Goal: Task Accomplishment & Management: Use online tool/utility

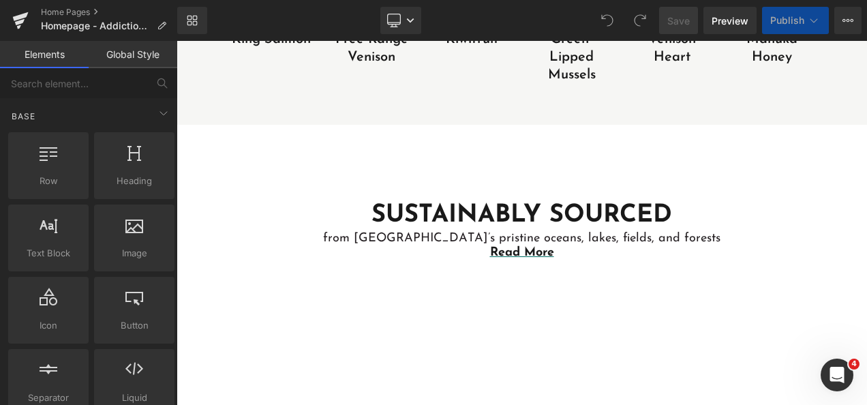
scroll to position [1432, 0]
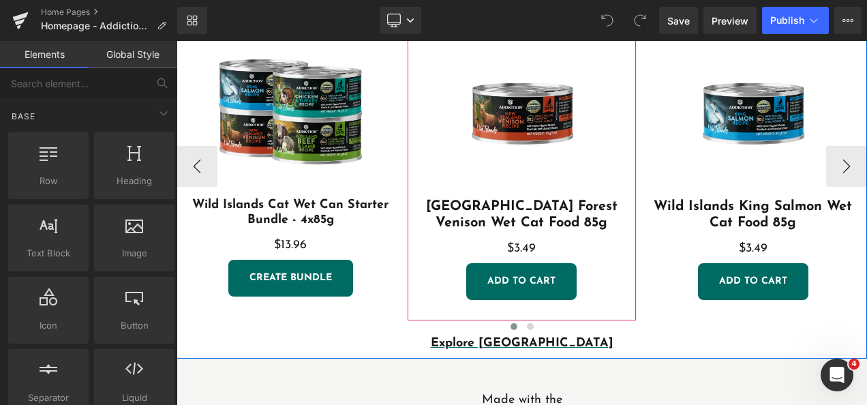
scroll to position [304, 0]
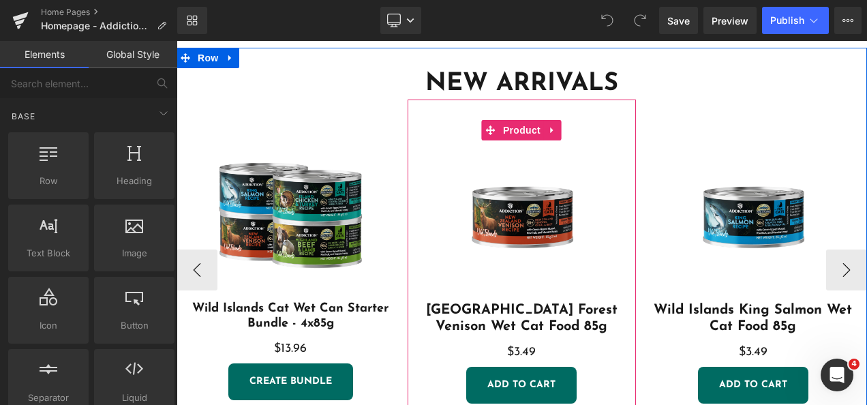
click at [564, 203] on div "Sale Off (P) Image" at bounding box center [522, 211] width 214 height 182
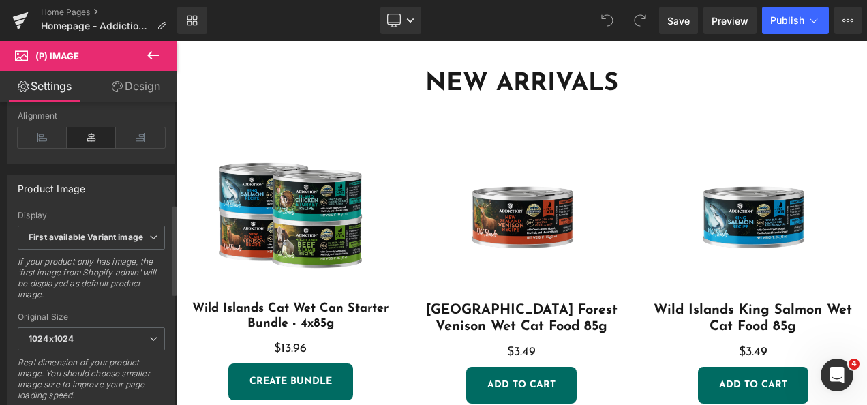
scroll to position [682, 0]
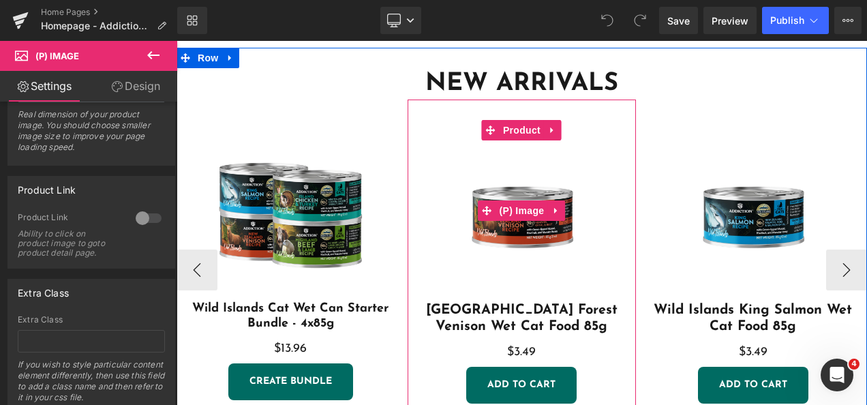
click at [557, 184] on img at bounding box center [522, 211] width 182 height 182
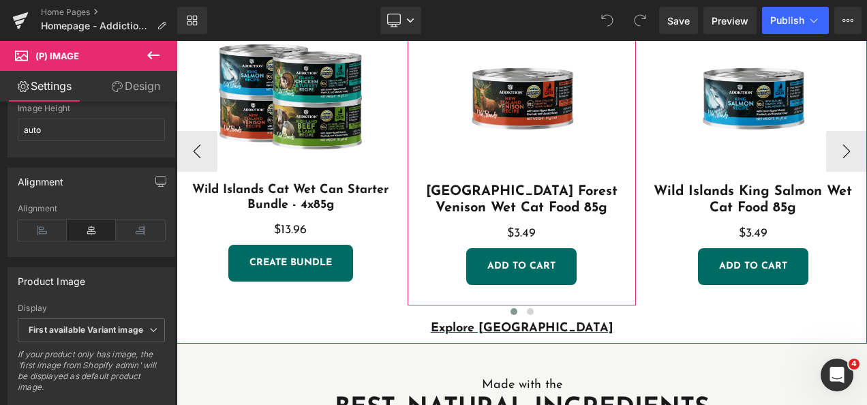
scroll to position [372, 0]
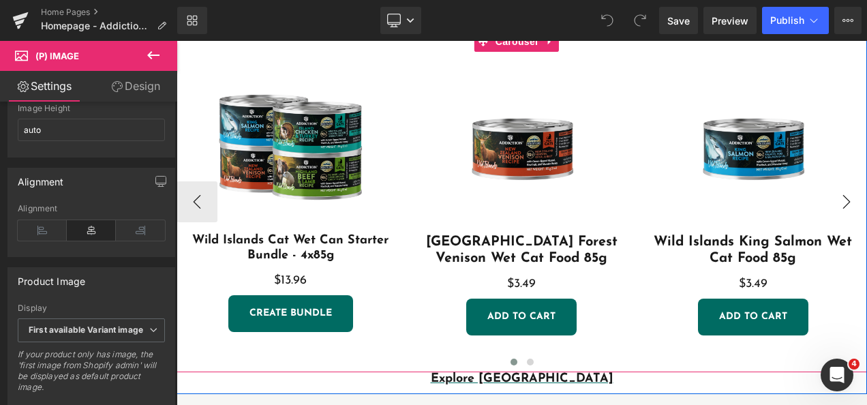
click at [837, 196] on button "›" at bounding box center [846, 201] width 41 height 41
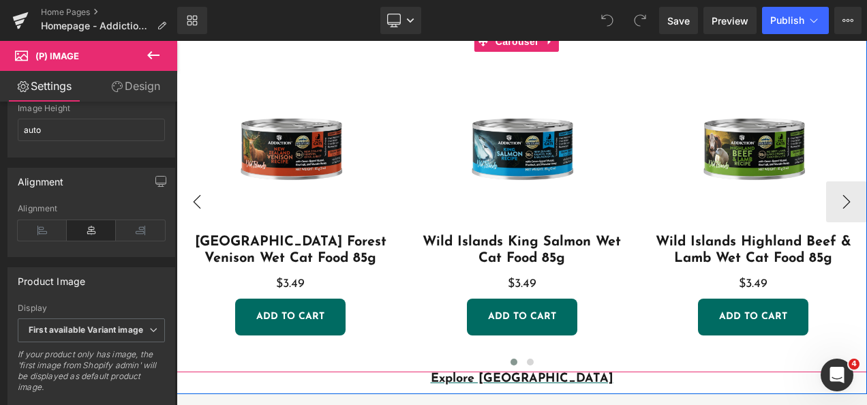
click at [193, 183] on button "‹" at bounding box center [197, 201] width 41 height 41
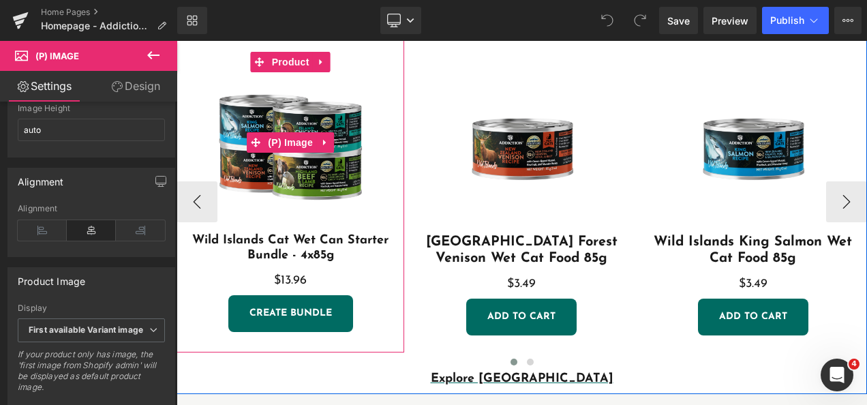
click at [322, 177] on img at bounding box center [291, 143] width 182 height 182
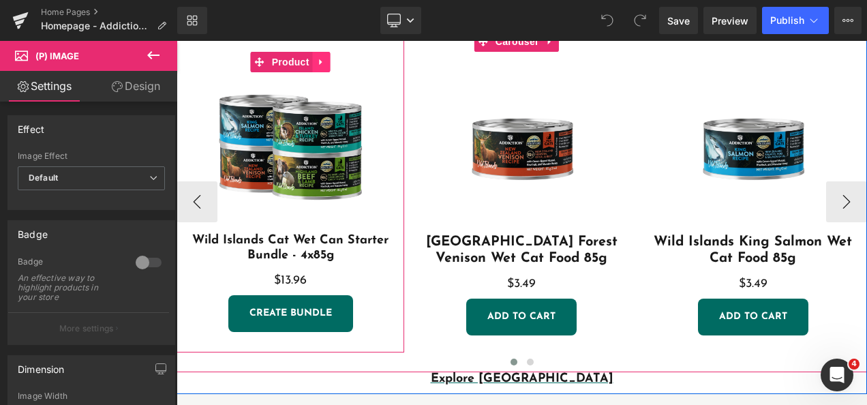
click at [321, 61] on icon at bounding box center [322, 62] width 10 height 10
click at [260, 64] on link "Product" at bounding box center [282, 62] width 62 height 20
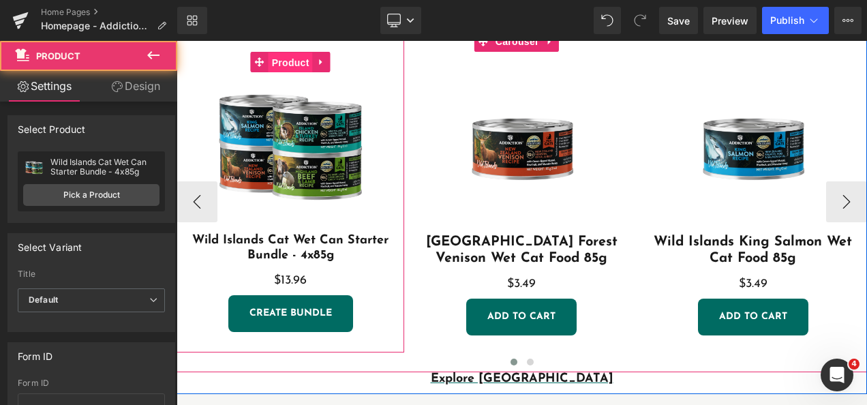
click at [288, 61] on span "Product" at bounding box center [291, 62] width 44 height 20
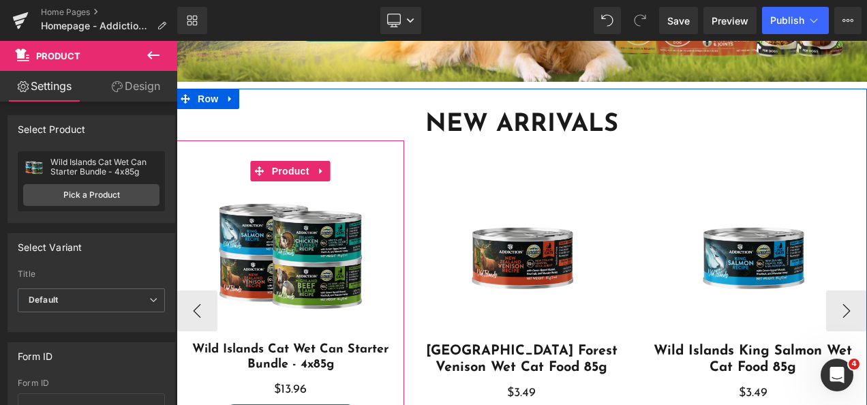
scroll to position [304, 0]
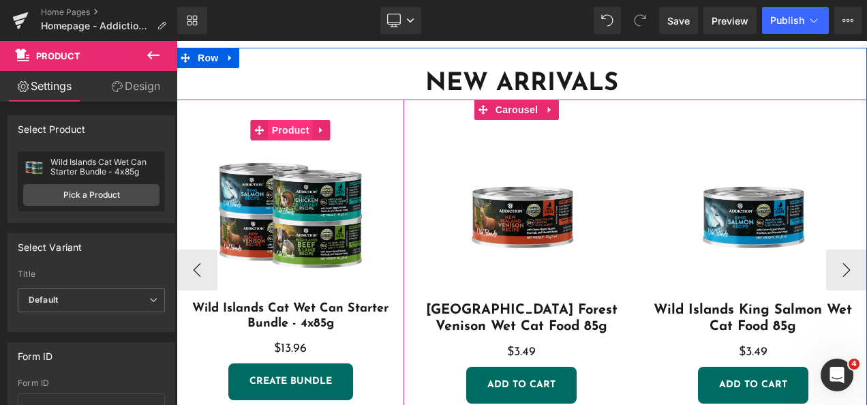
click at [294, 130] on span "Product" at bounding box center [291, 130] width 44 height 20
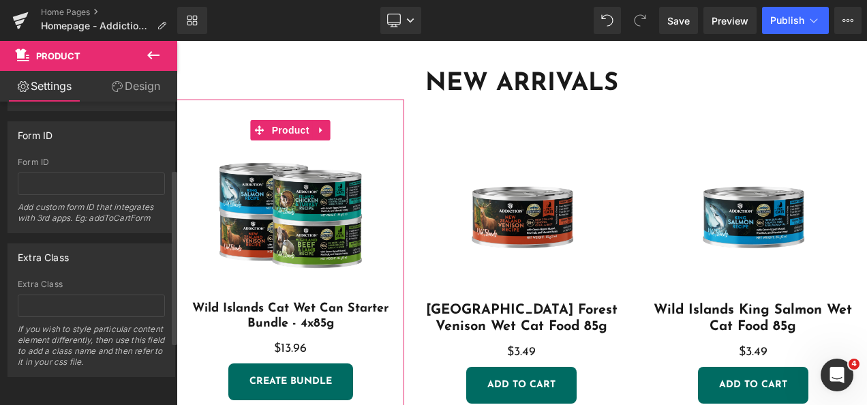
scroll to position [0, 0]
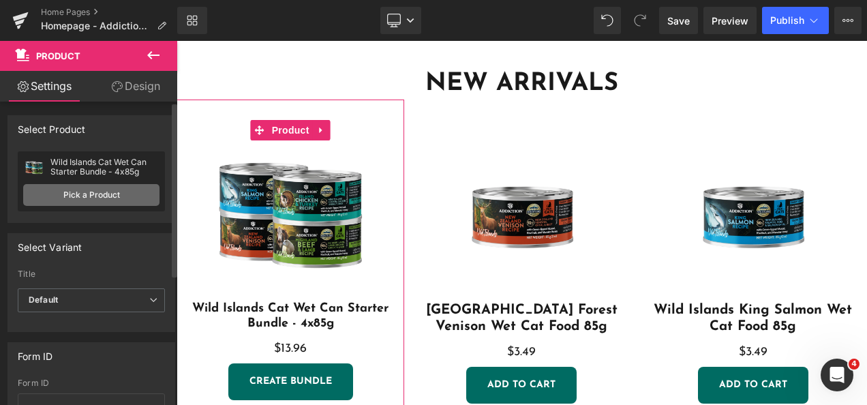
click at [90, 192] on link "Pick a Product" at bounding box center [91, 195] width 136 height 22
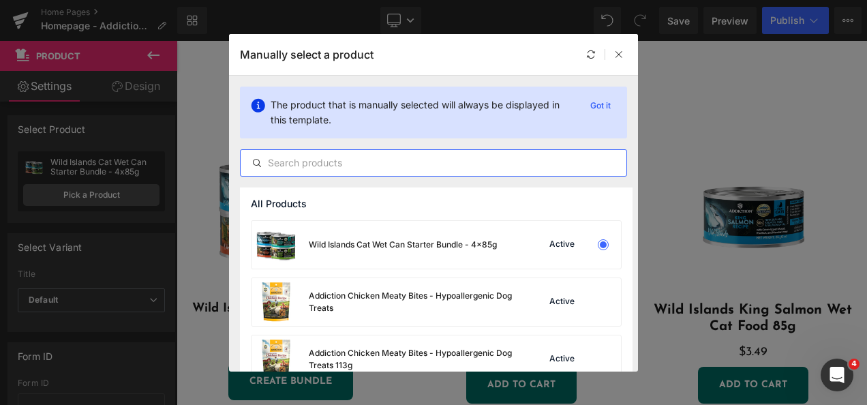
click at [337, 166] on input "text" at bounding box center [434, 163] width 386 height 16
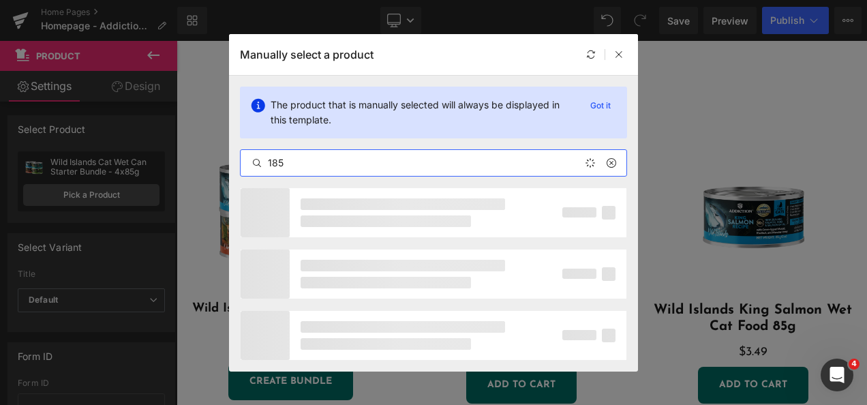
type input "185"
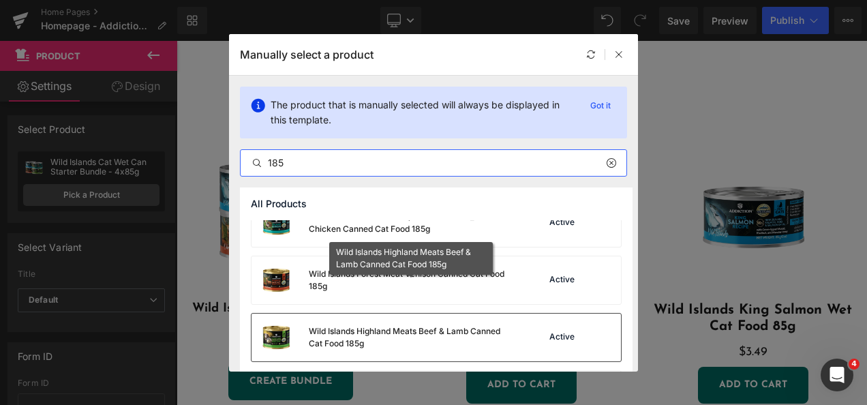
scroll to position [116, 0]
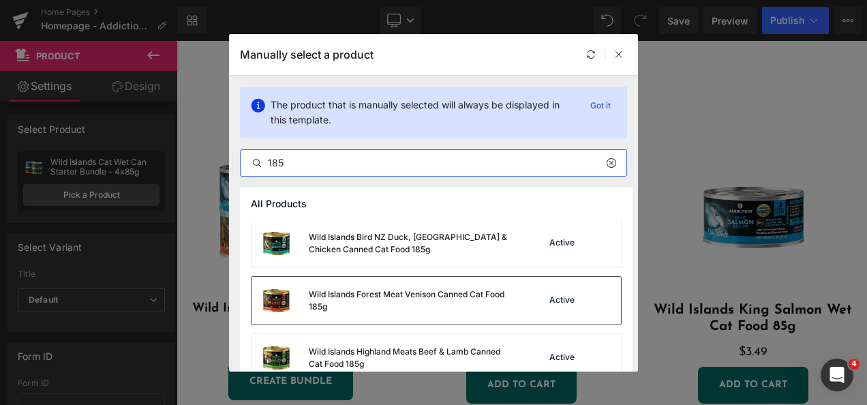
click at [399, 300] on div "Wild Islands Forest Meat Venison Canned Cat Food 185g" at bounding box center [411, 300] width 205 height 25
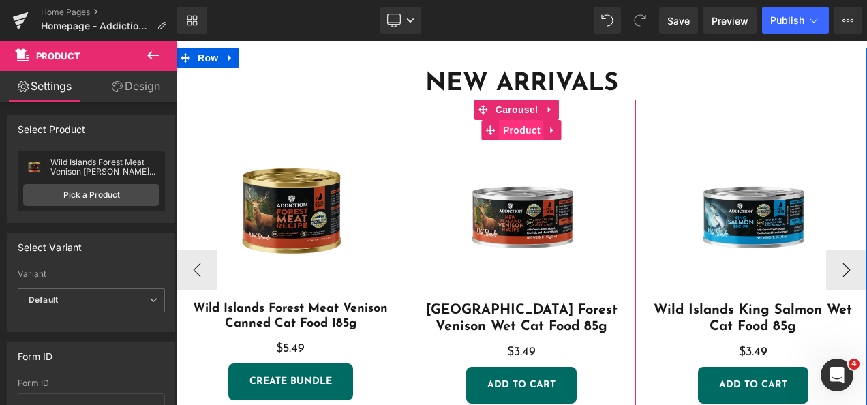
click at [524, 133] on span "Product" at bounding box center [522, 130] width 44 height 20
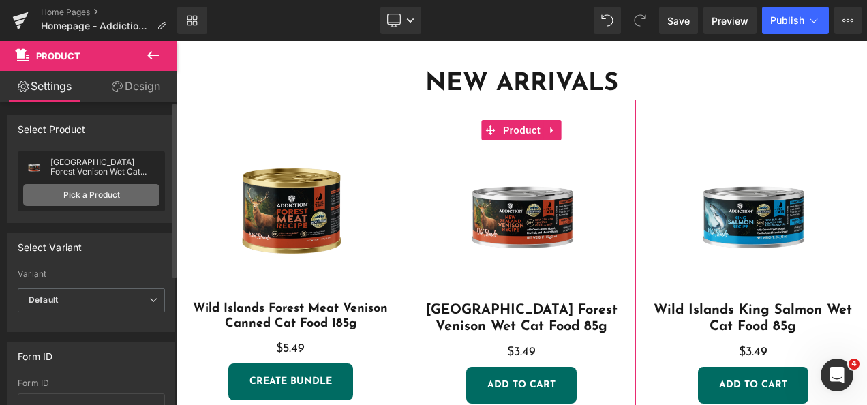
click at [74, 193] on link "Pick a Product" at bounding box center [91, 195] width 136 height 22
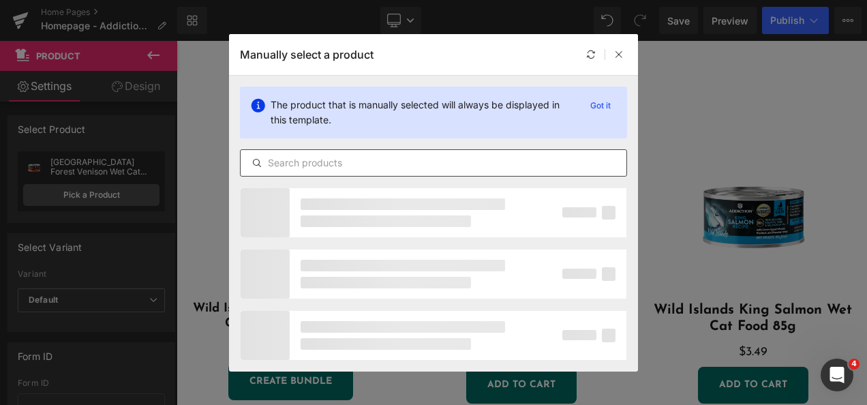
click at [344, 162] on input "text" at bounding box center [434, 163] width 386 height 16
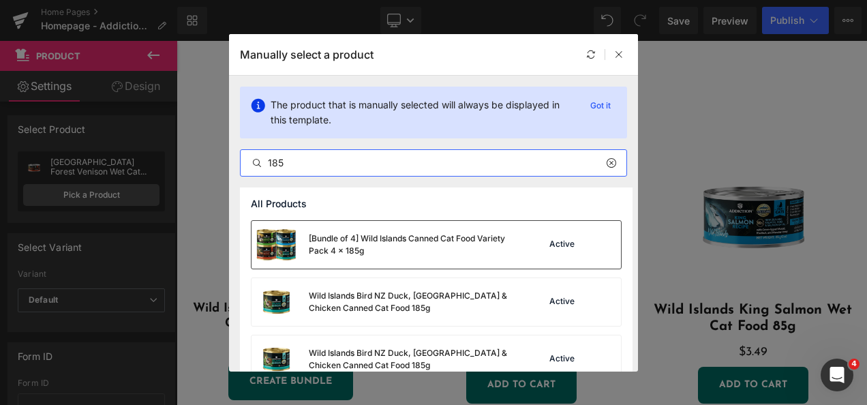
type input "185"
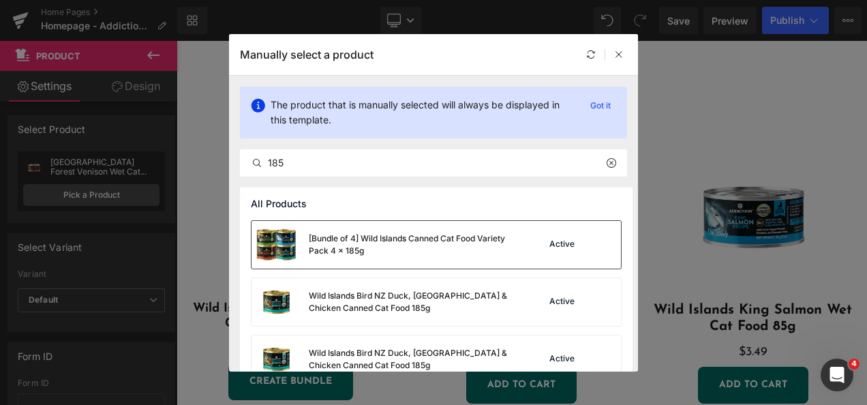
click at [435, 245] on div "[Bundle of 4] Wild Islands Canned Cat Food Variety Pack 4 x 185g" at bounding box center [411, 244] width 205 height 25
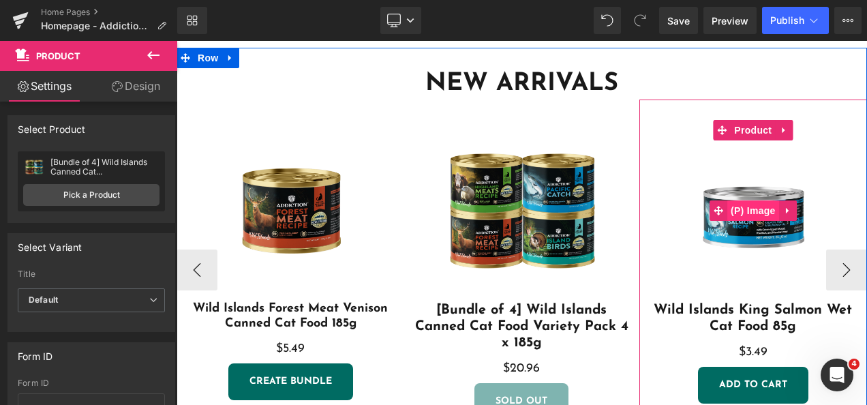
click at [753, 217] on span "(P) Image" at bounding box center [753, 210] width 52 height 20
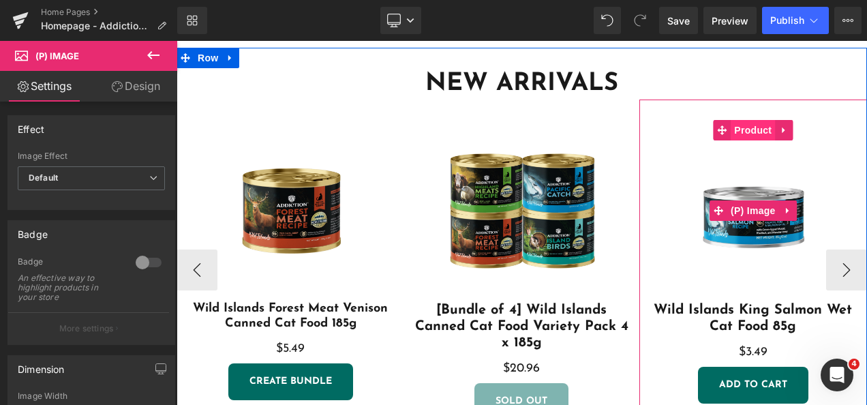
click at [761, 128] on span "Product" at bounding box center [753, 130] width 44 height 20
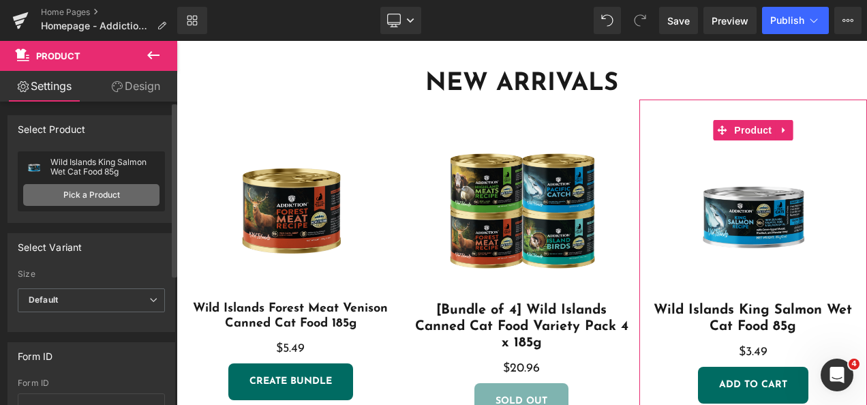
click at [93, 192] on link "Pick a Product" at bounding box center [91, 195] width 136 height 22
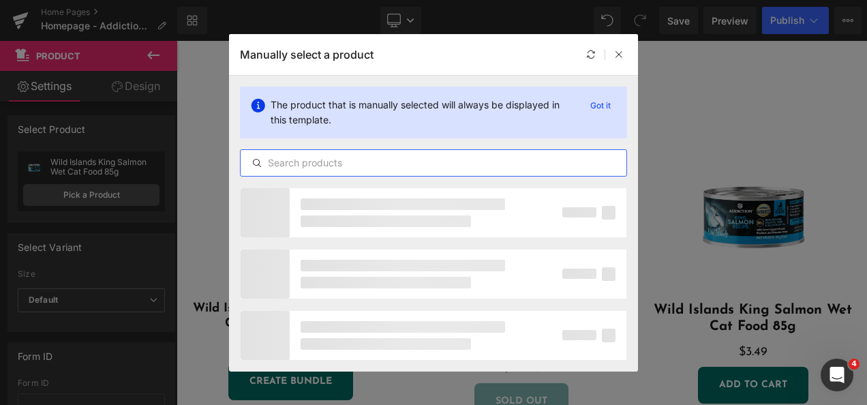
click at [366, 164] on input "text" at bounding box center [434, 163] width 386 height 16
click at [366, 164] on input "185" at bounding box center [434, 163] width 386 height 16
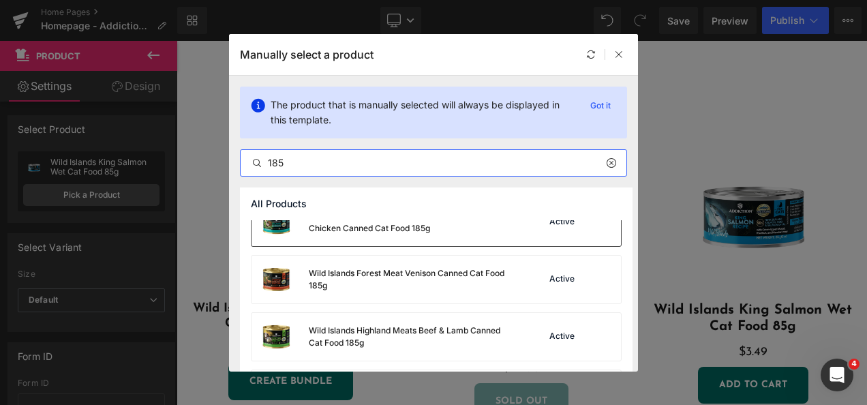
scroll to position [205, 0]
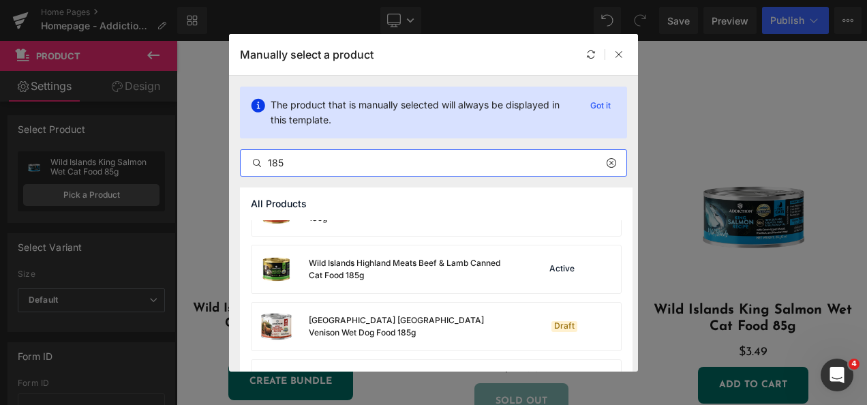
type input "185"
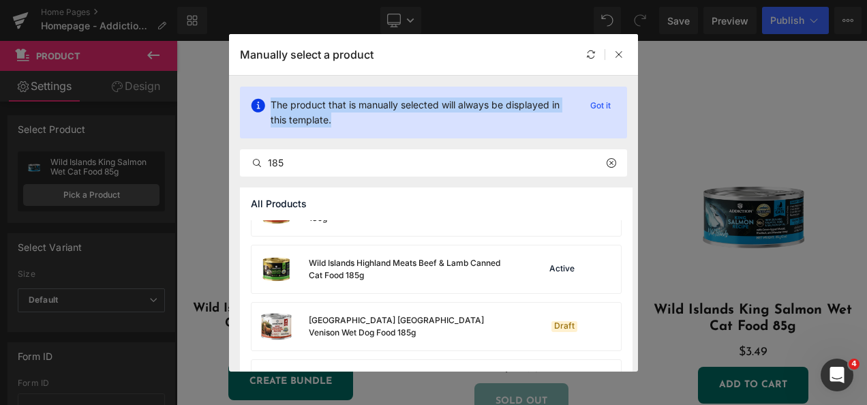
drag, startPoint x: 502, startPoint y: 42, endPoint x: 567, endPoint y: 134, distance: 113.5
click at [567, 135] on div "Manually select a product The product that is manually selected will always be …" at bounding box center [433, 202] width 409 height 337
click at [624, 55] on div at bounding box center [619, 54] width 16 height 16
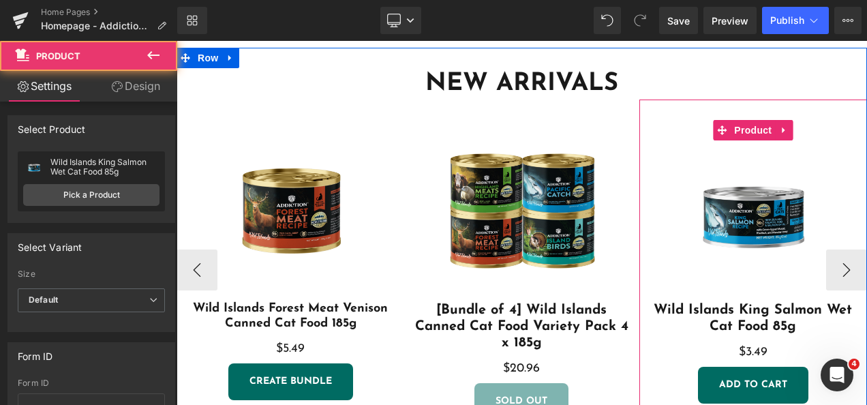
click at [752, 119] on div "Sale Off (P) Image Wild Islands King Salmon Wet Cat Food 85g (P) Title $0 $3.49…" at bounding box center [753, 262] width 228 height 325
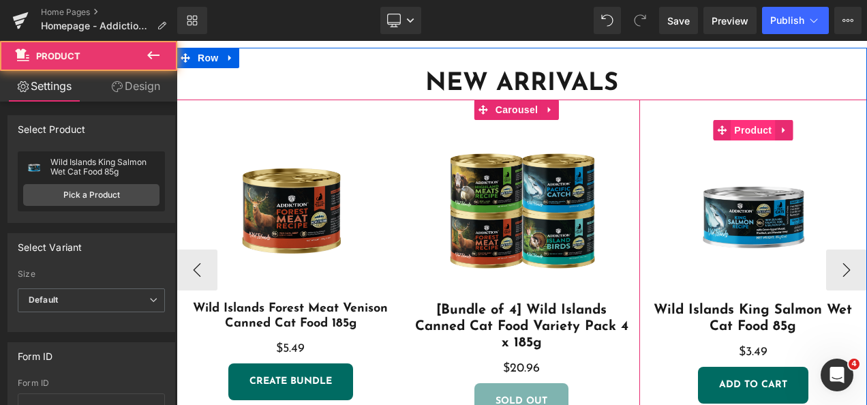
click at [751, 123] on span "Product" at bounding box center [753, 130] width 44 height 20
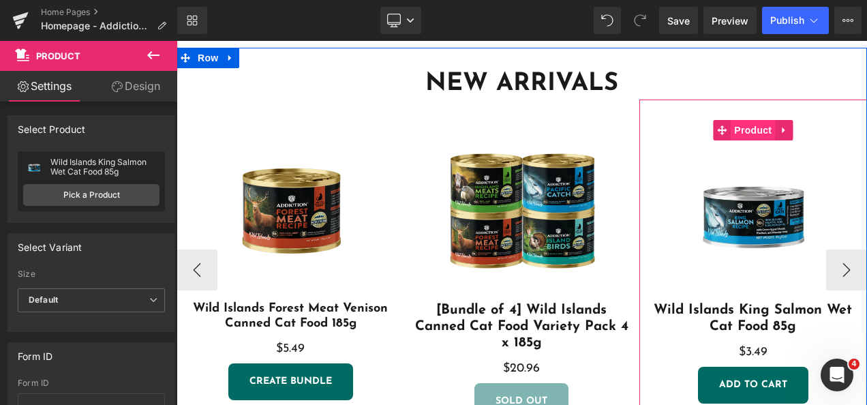
click at [751, 132] on span "Product" at bounding box center [753, 130] width 44 height 20
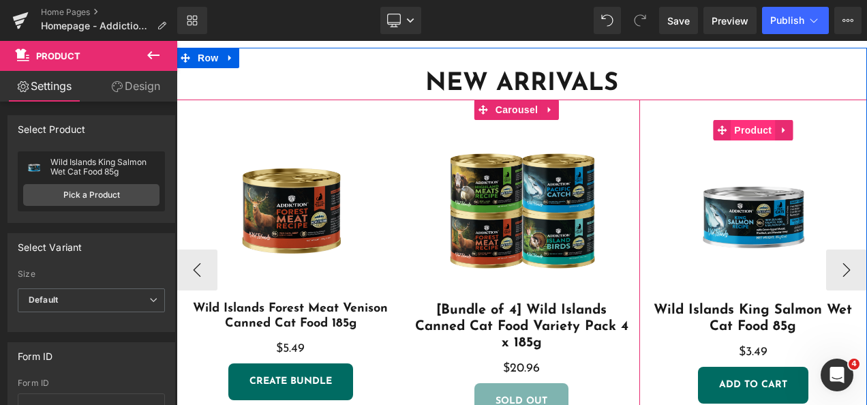
click at [755, 129] on span "Product" at bounding box center [753, 130] width 44 height 20
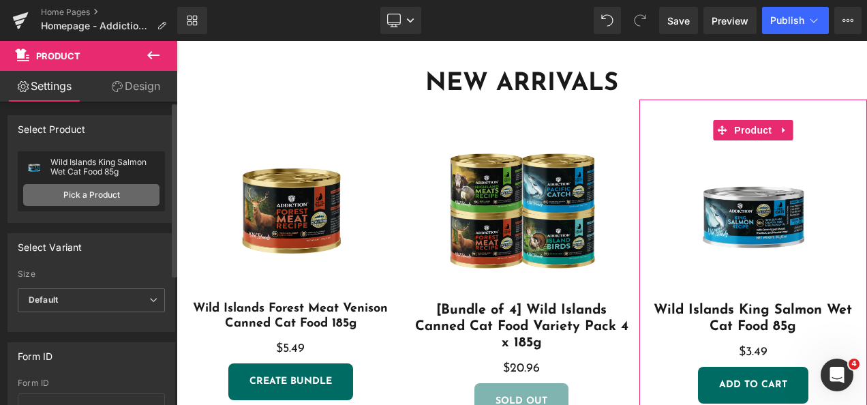
click at [83, 188] on link "Pick a Product" at bounding box center [91, 195] width 136 height 22
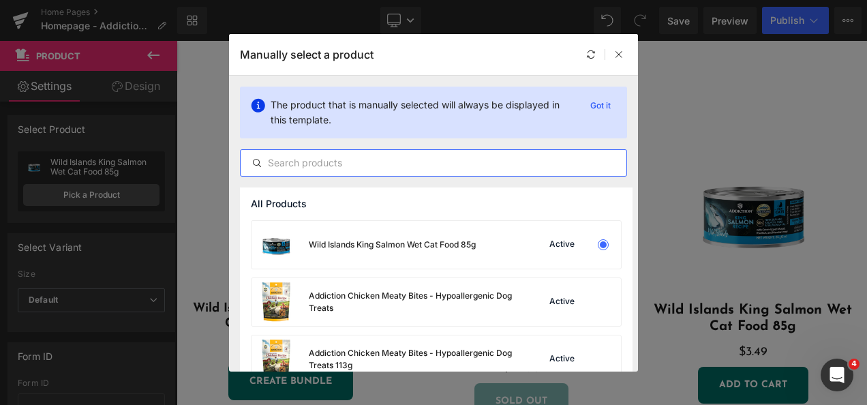
click at [364, 162] on input "text" at bounding box center [434, 163] width 386 height 16
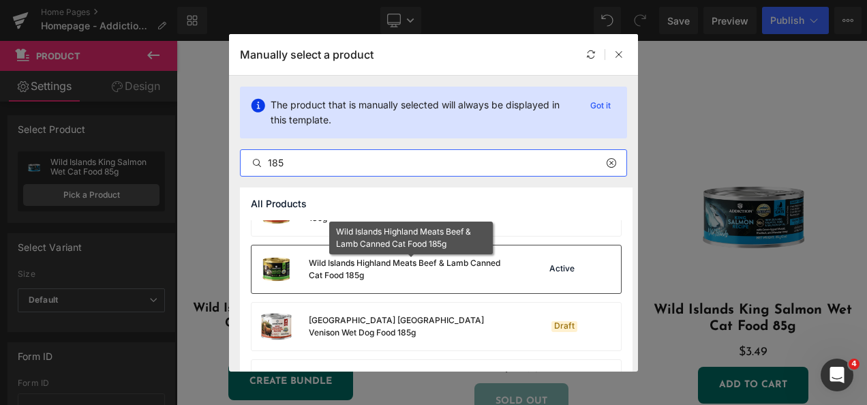
type input "185"
click at [485, 264] on div "Wild Islands Highland Meats Beef & Lamb Canned Cat Food 185g" at bounding box center [411, 269] width 205 height 25
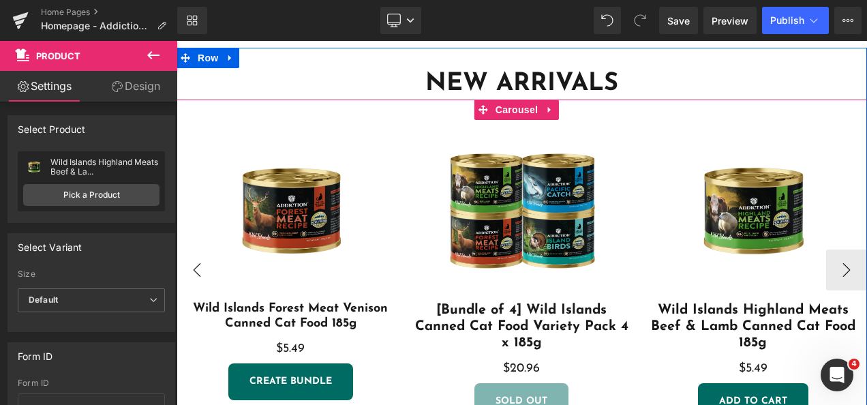
click at [211, 270] on button "‹" at bounding box center [197, 270] width 41 height 41
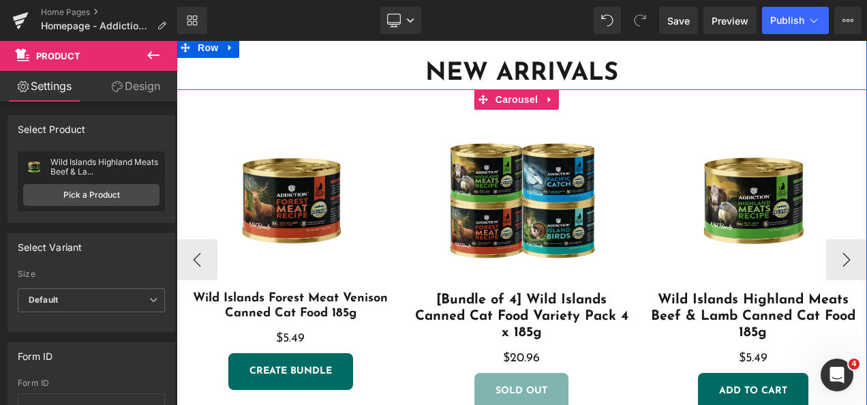
scroll to position [315, 0]
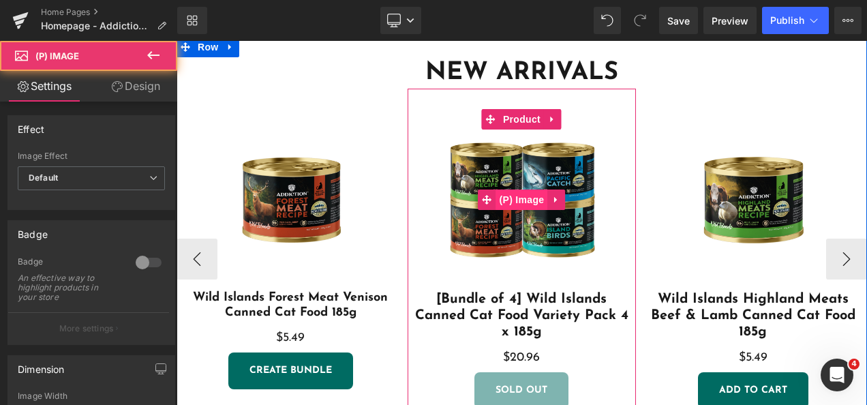
click at [521, 206] on div "Sale Off (P) Image" at bounding box center [522, 200] width 214 height 182
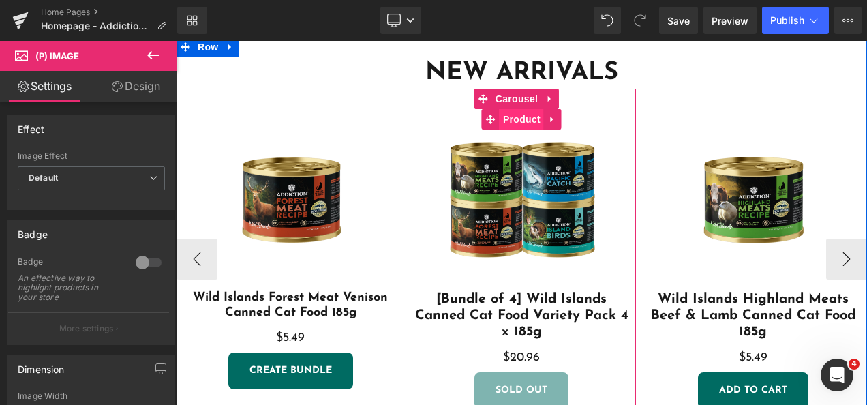
click at [528, 123] on span "Product" at bounding box center [522, 119] width 44 height 20
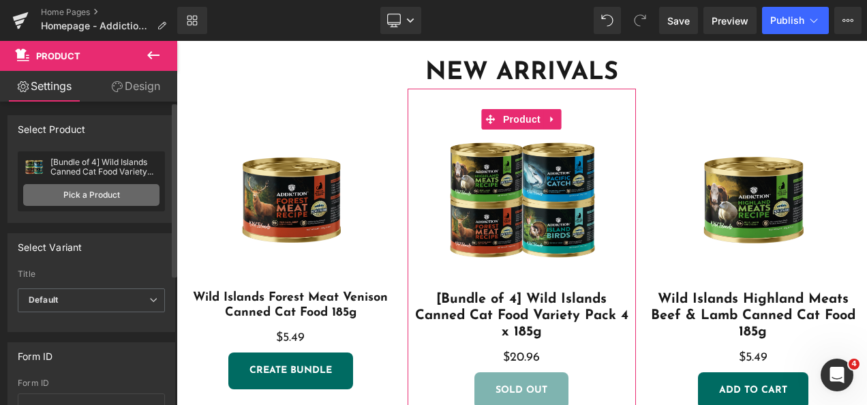
click at [74, 192] on link "Pick a Product" at bounding box center [91, 195] width 136 height 22
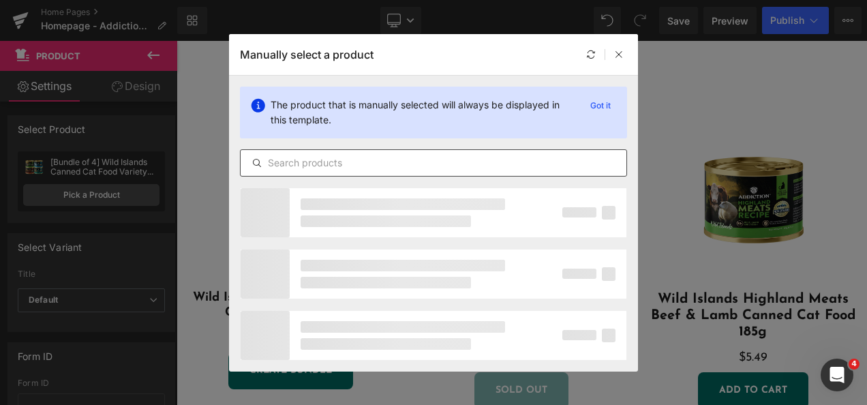
click at [338, 170] on div at bounding box center [433, 162] width 387 height 27
click at [340, 166] on input "text" at bounding box center [434, 163] width 386 height 16
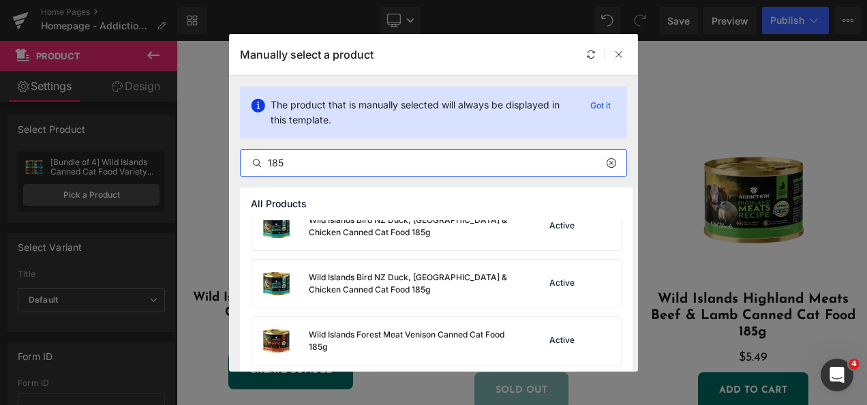
scroll to position [0, 0]
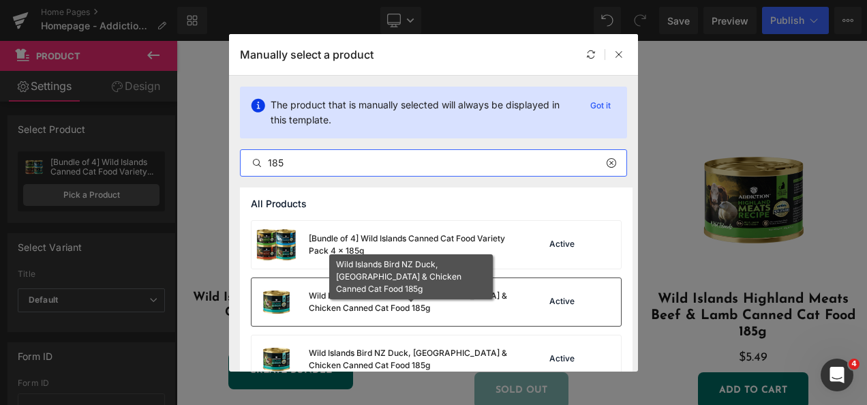
type input "185"
click at [493, 301] on div "Wild Islands Bird NZ Duck, [GEOGRAPHIC_DATA] & Chicken Canned Cat Food 185g" at bounding box center [411, 302] width 205 height 25
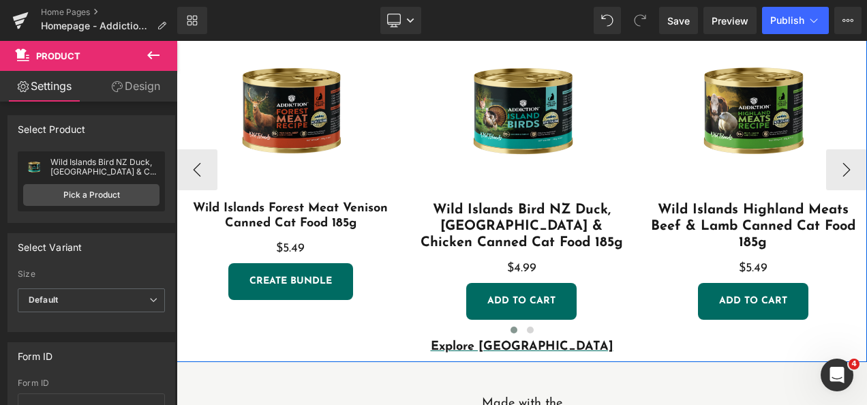
scroll to position [383, 0]
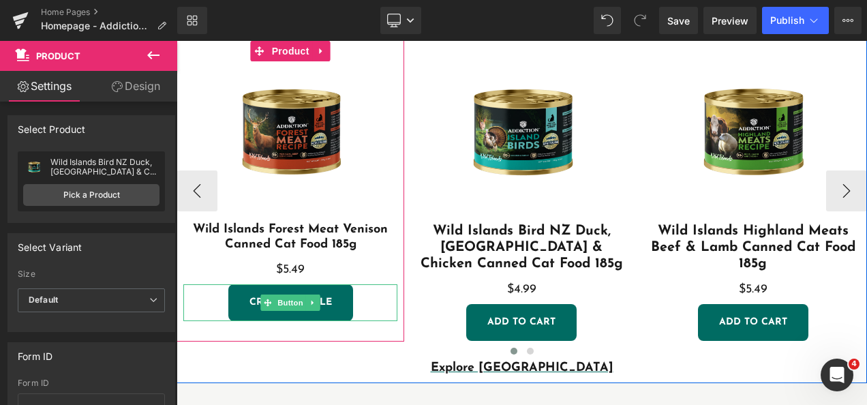
click at [310, 312] on link "CREATE BUNDLE" at bounding box center [290, 302] width 125 height 37
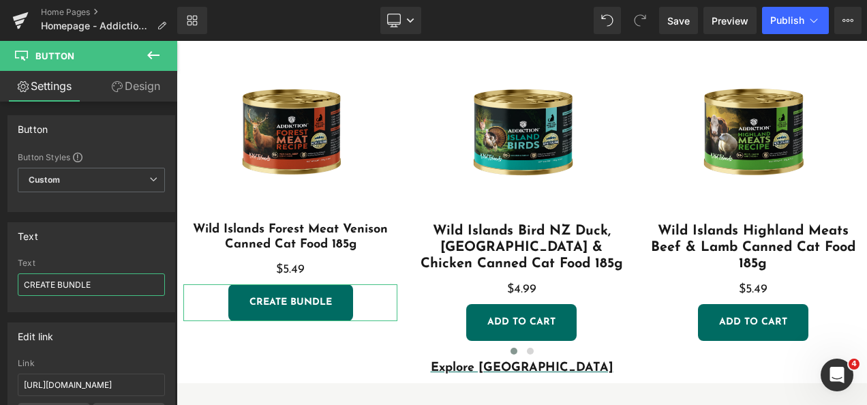
drag, startPoint x: 104, startPoint y: 283, endPoint x: -3, endPoint y: 255, distance: 110.0
click at [0, 255] on html "Product You are previewing how the will restyle your page. You can not edit Ele…" at bounding box center [433, 202] width 867 height 405
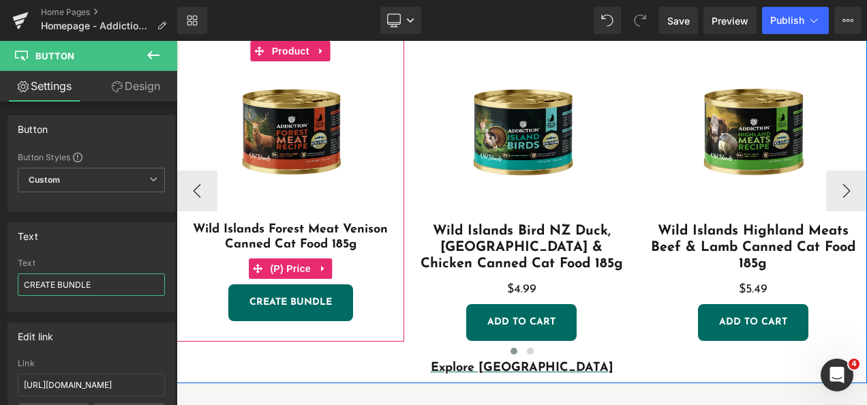
type input "a"
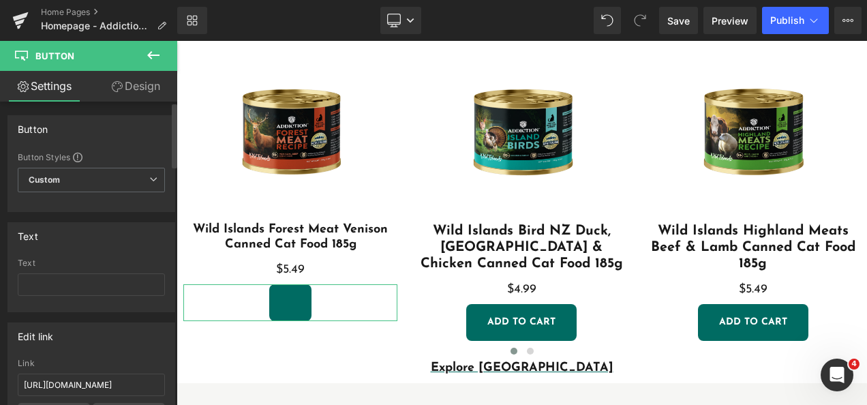
click at [93, 260] on div "Text" at bounding box center [91, 263] width 147 height 10
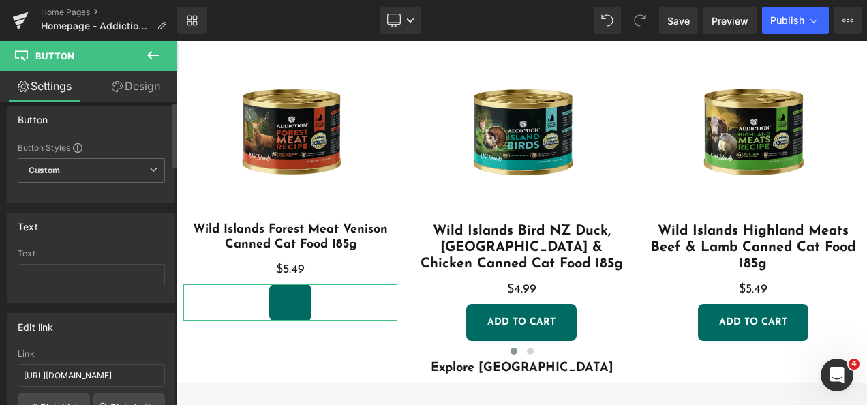
scroll to position [0, 0]
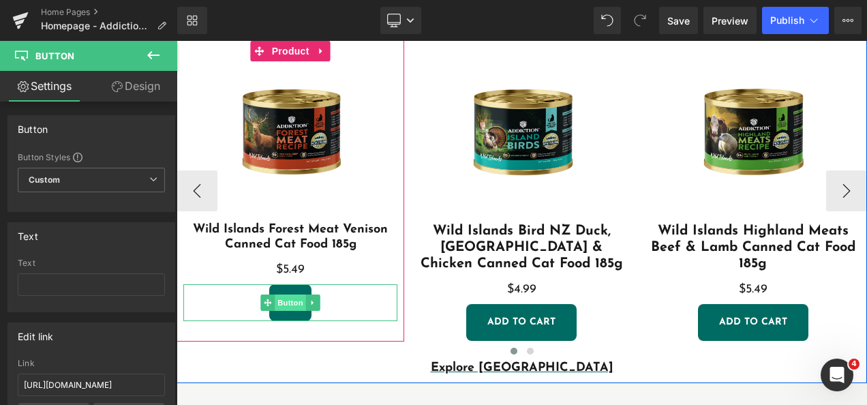
click at [282, 297] on span "Button" at bounding box center [290, 303] width 31 height 16
click at [314, 303] on icon at bounding box center [313, 303] width 7 height 8
click at [318, 302] on icon at bounding box center [319, 303] width 7 height 8
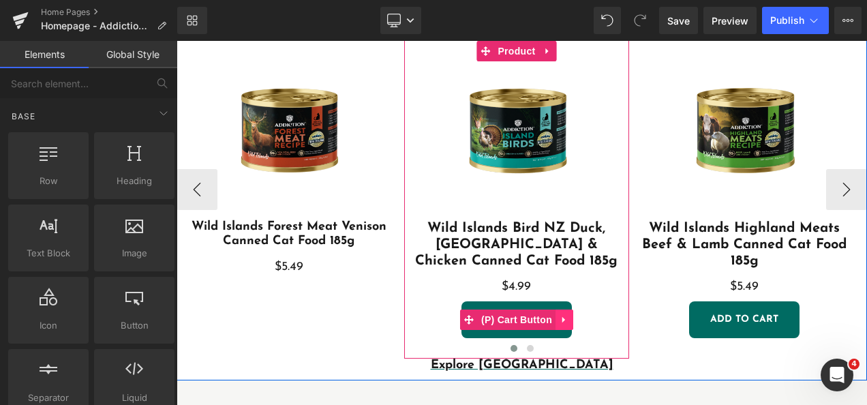
click at [562, 320] on icon at bounding box center [563, 319] width 3 height 6
click at [554, 320] on icon at bounding box center [556, 320] width 10 height 10
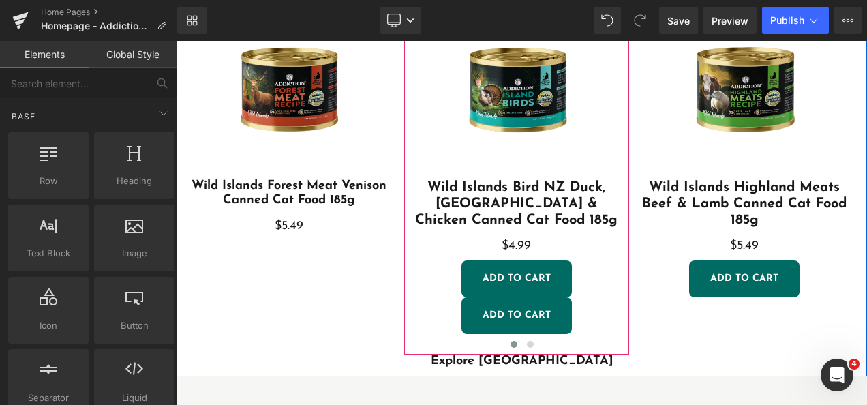
scroll to position [489, 0]
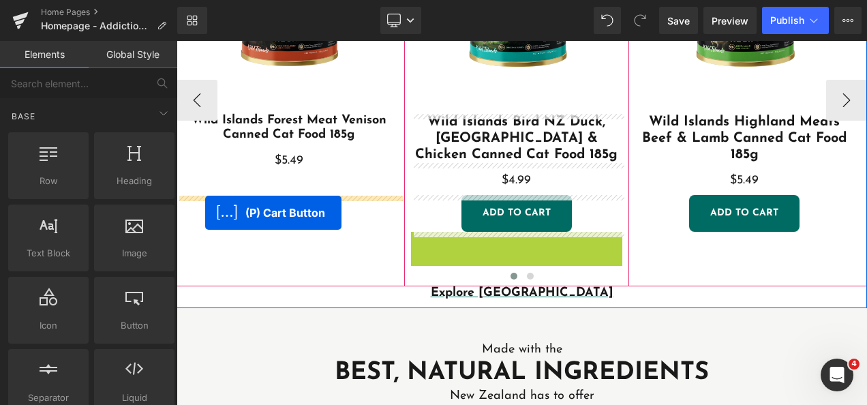
drag, startPoint x: 472, startPoint y: 247, endPoint x: 205, endPoint y: 213, distance: 268.8
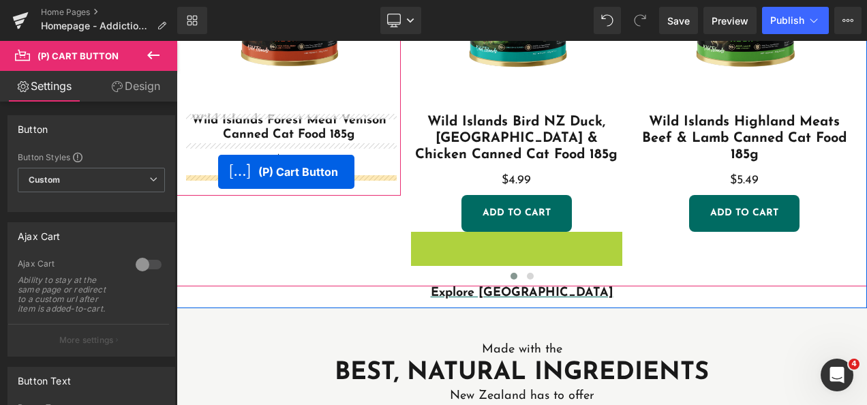
drag, startPoint x: 476, startPoint y: 250, endPoint x: 218, endPoint y: 172, distance: 269.4
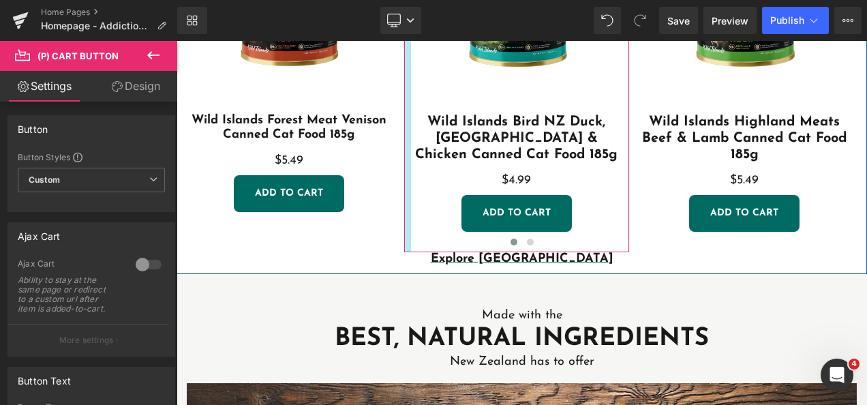
scroll to position [353, 0]
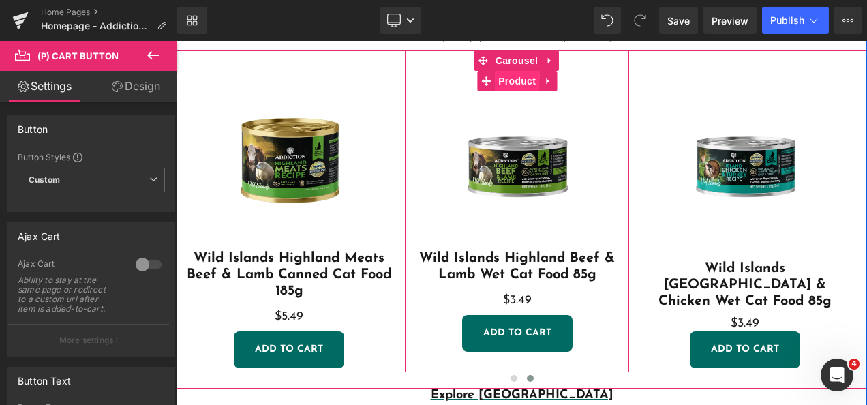
click at [519, 76] on span "Product" at bounding box center [517, 81] width 44 height 20
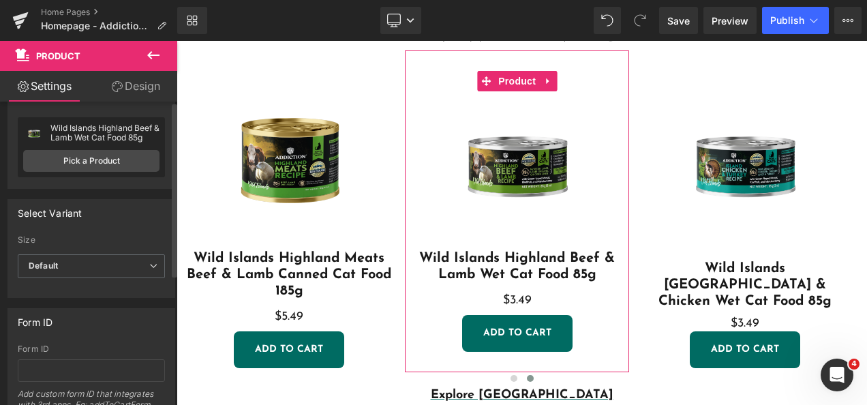
scroll to position [0, 0]
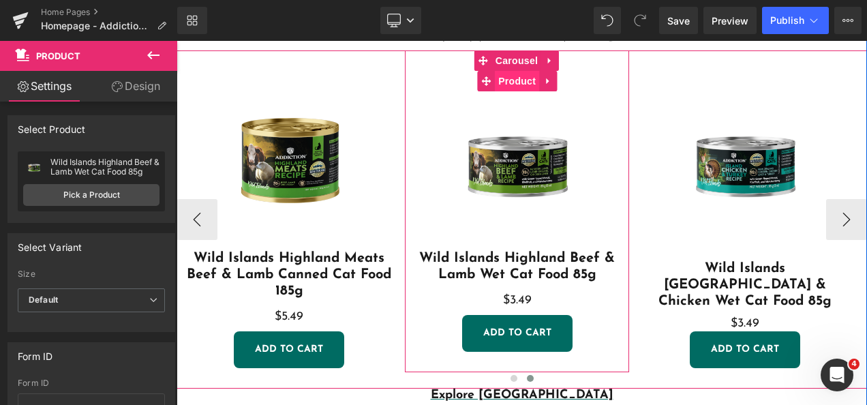
click at [498, 79] on span "Product" at bounding box center [517, 81] width 44 height 20
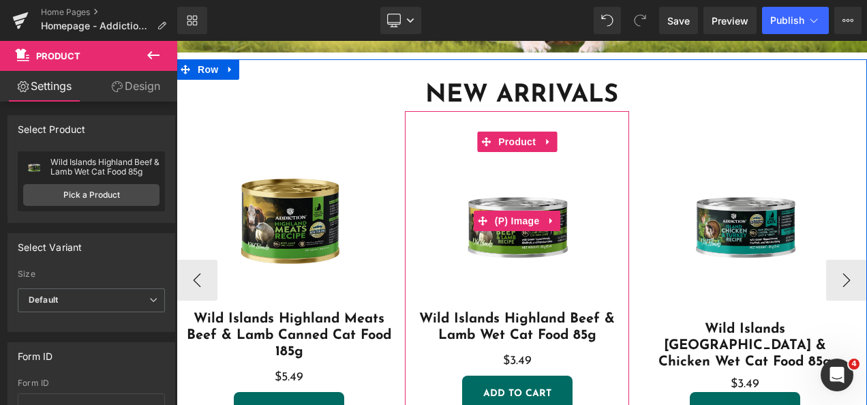
scroll to position [217, 0]
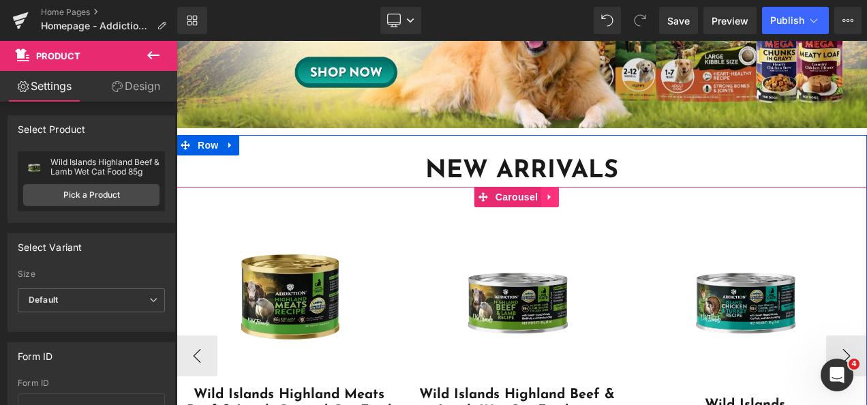
click at [545, 198] on icon at bounding box center [550, 197] width 10 height 10
click at [496, 196] on span "Carousel" at bounding box center [516, 197] width 49 height 20
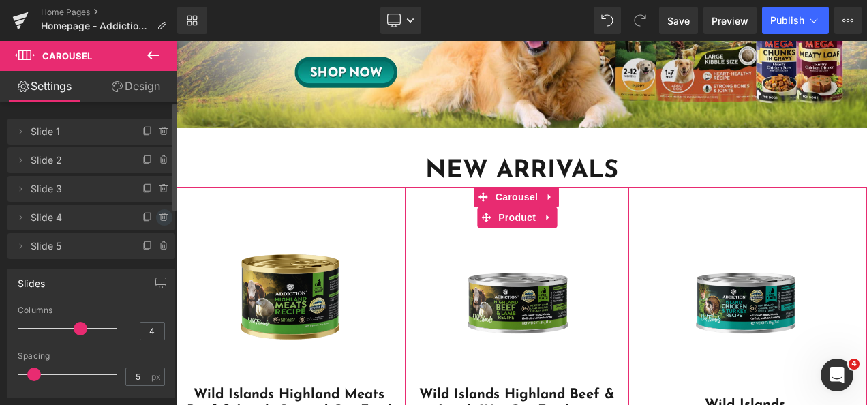
click at [159, 221] on icon at bounding box center [164, 217] width 11 height 11
click at [150, 220] on button "Delete" at bounding box center [149, 218] width 43 height 18
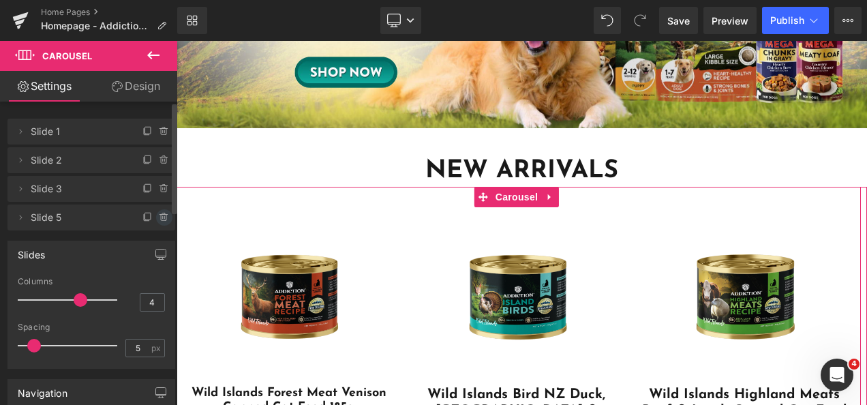
click at [163, 218] on icon at bounding box center [163, 217] width 0 height 3
click at [147, 217] on button "Delete" at bounding box center [149, 218] width 43 height 18
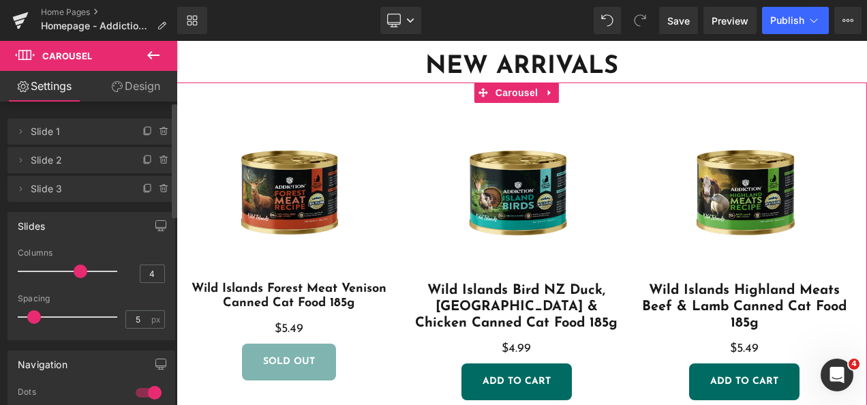
scroll to position [304, 0]
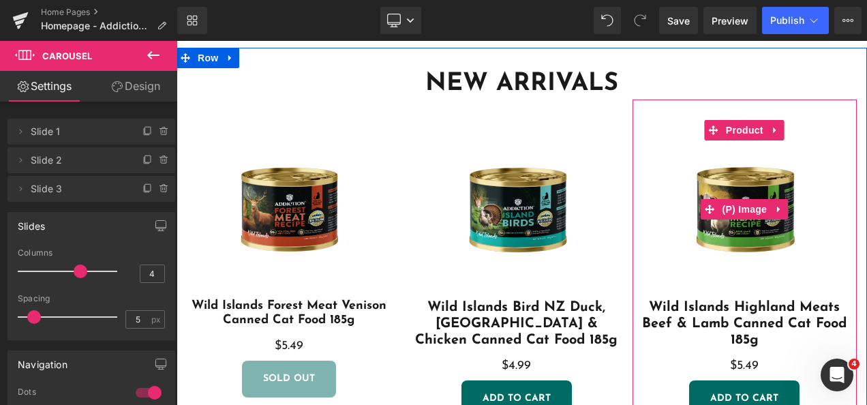
click at [699, 132] on img at bounding box center [744, 209] width 179 height 179
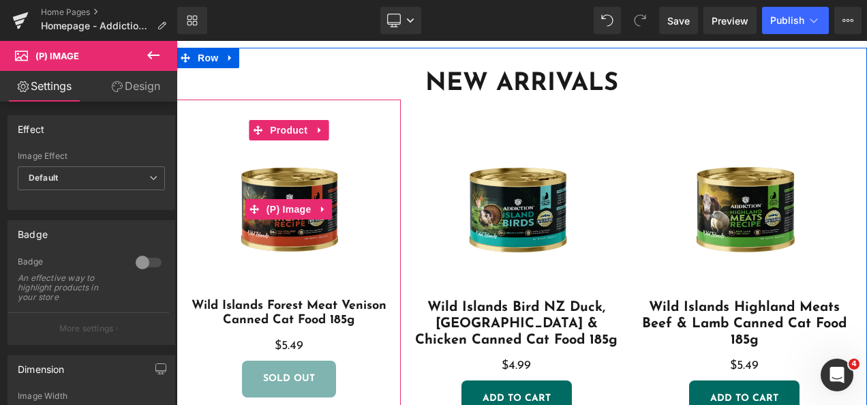
click at [321, 178] on img at bounding box center [288, 209] width 179 height 179
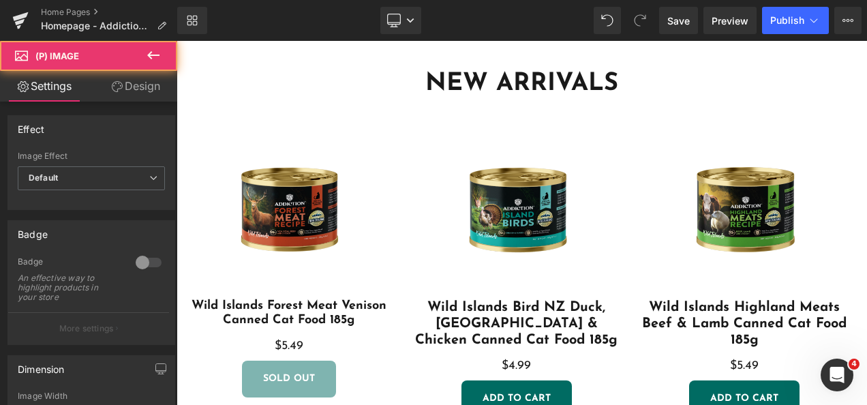
click at [284, 177] on img at bounding box center [288, 209] width 179 height 179
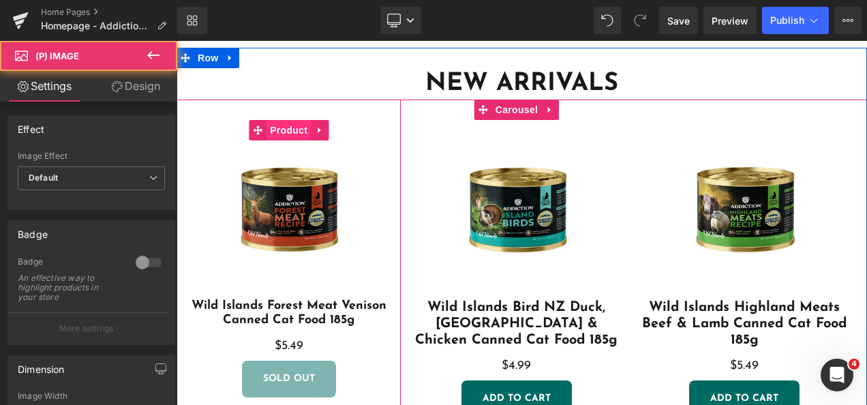
click at [282, 132] on span "Product" at bounding box center [289, 130] width 44 height 20
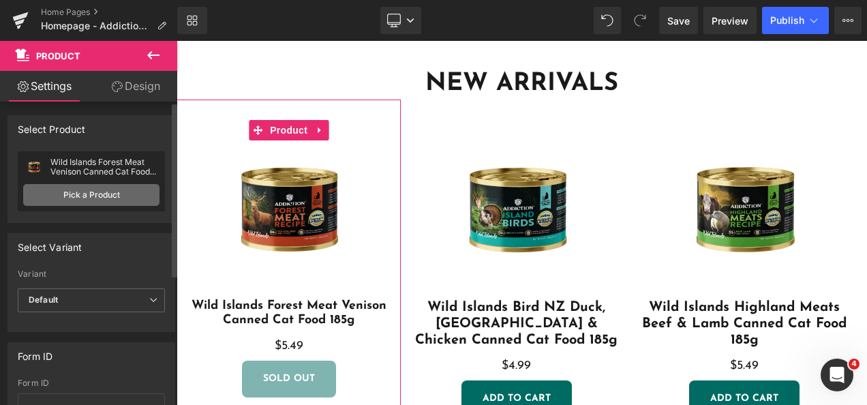
click at [78, 195] on link "Pick a Product" at bounding box center [91, 195] width 136 height 22
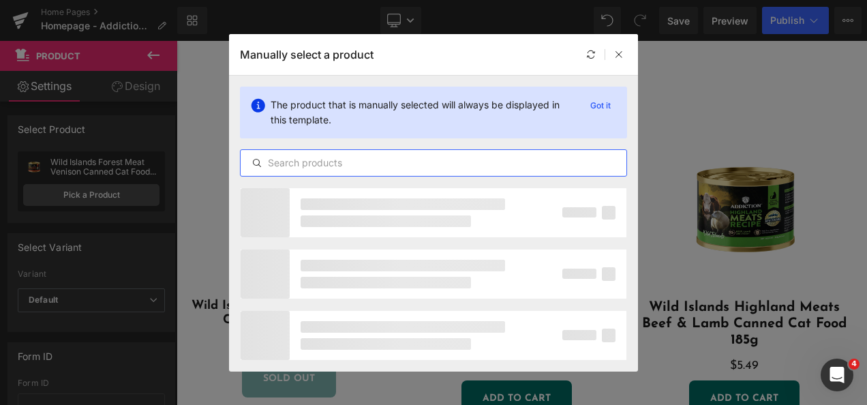
click at [321, 165] on input "text" at bounding box center [434, 163] width 386 height 16
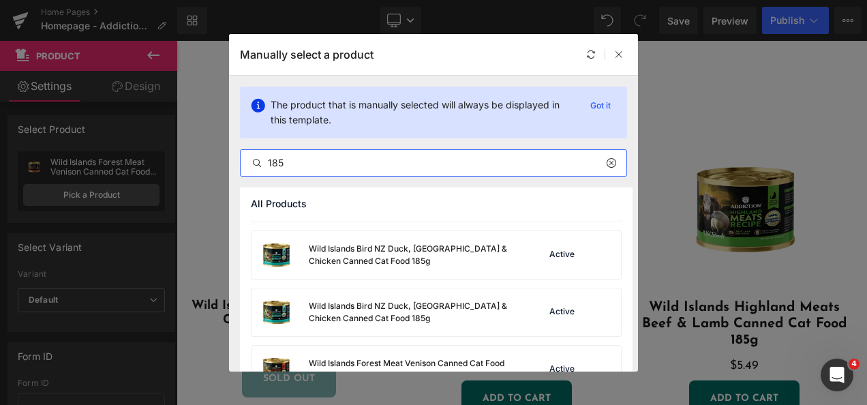
scroll to position [68, 0]
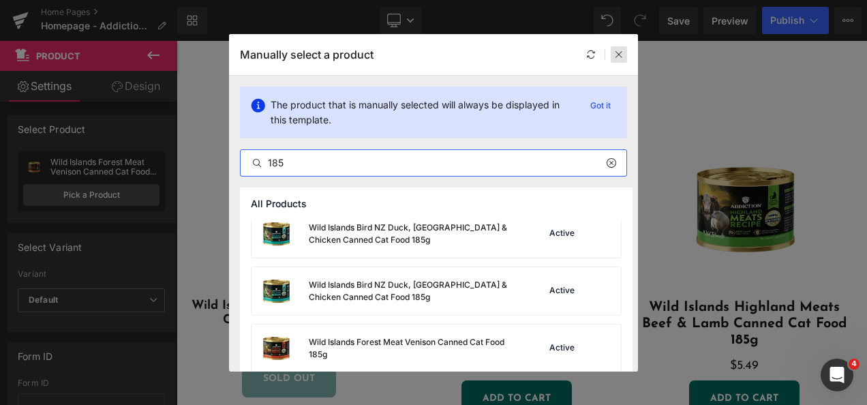
type input "185"
click at [620, 58] on icon at bounding box center [619, 55] width 10 height 10
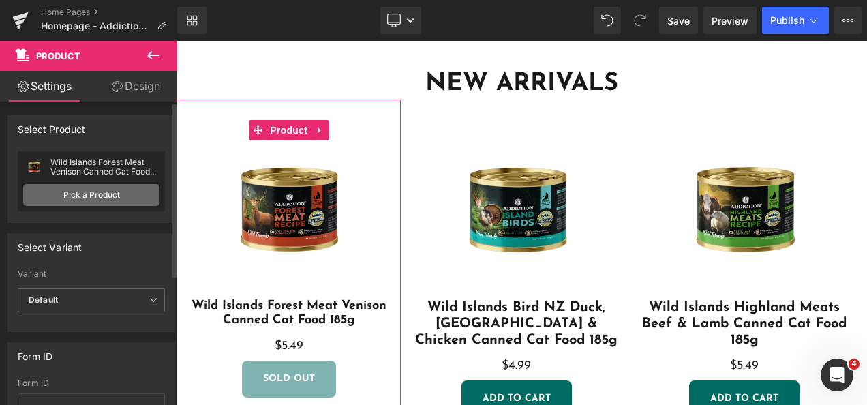
click at [108, 195] on link "Pick a Product" at bounding box center [91, 195] width 136 height 22
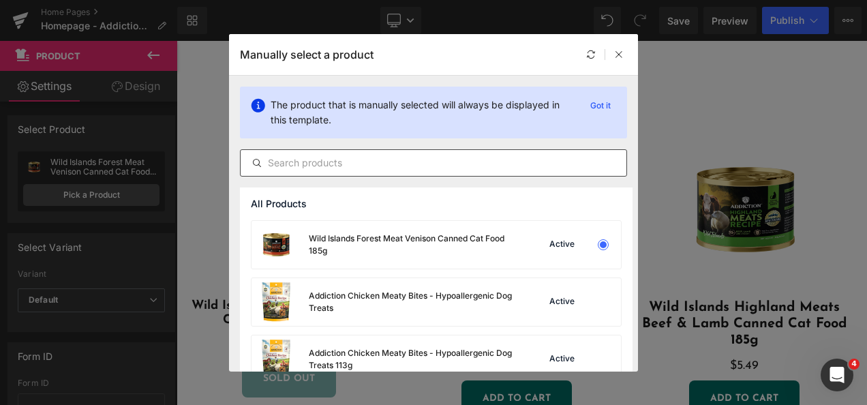
click at [371, 167] on input "text" at bounding box center [434, 163] width 386 height 16
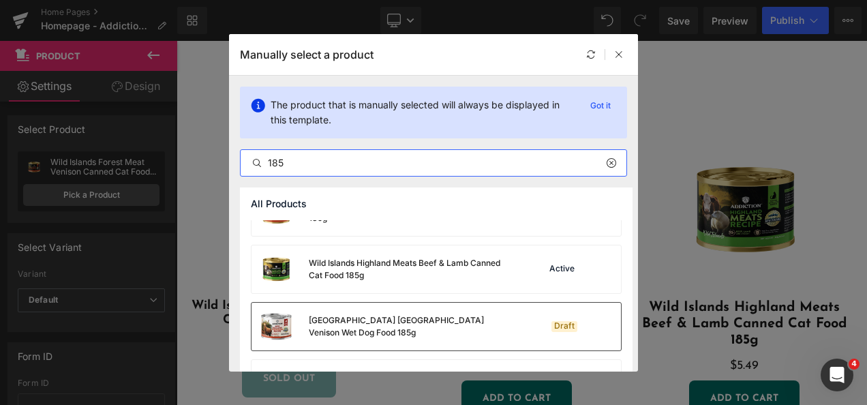
scroll to position [252, 0]
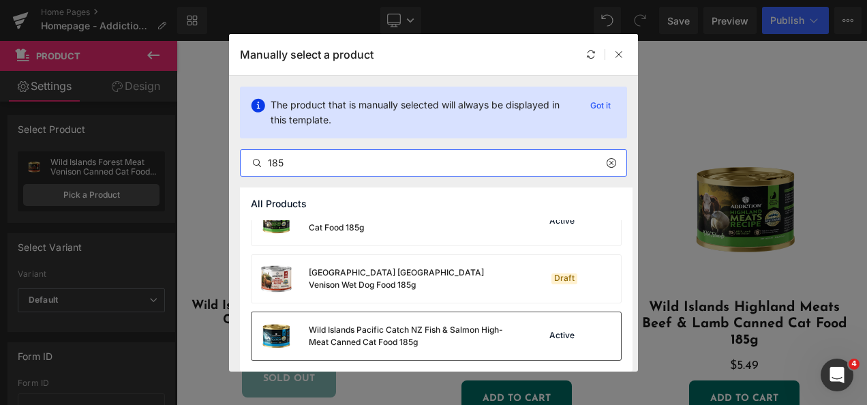
type input "185"
click at [435, 333] on div "Wild Islands Pacific Catch NZ Fish & Salmon High-Meat Canned Cat Food 185g" at bounding box center [411, 336] width 205 height 25
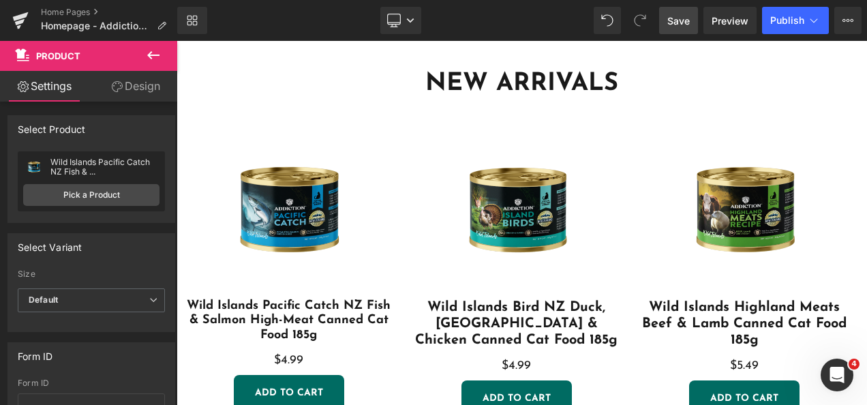
click at [678, 21] on span "Save" at bounding box center [678, 21] width 22 height 14
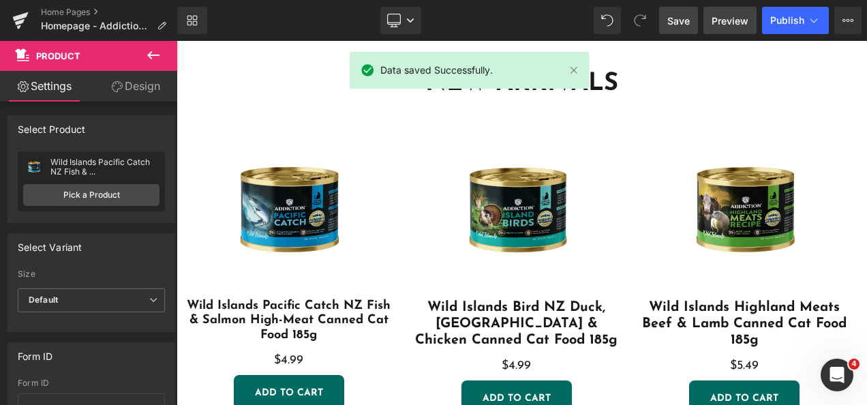
click at [723, 21] on span "Preview" at bounding box center [730, 21] width 37 height 14
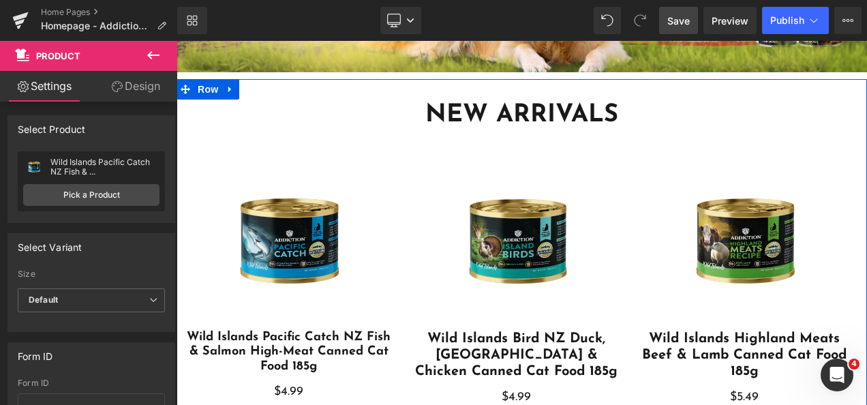
scroll to position [304, 0]
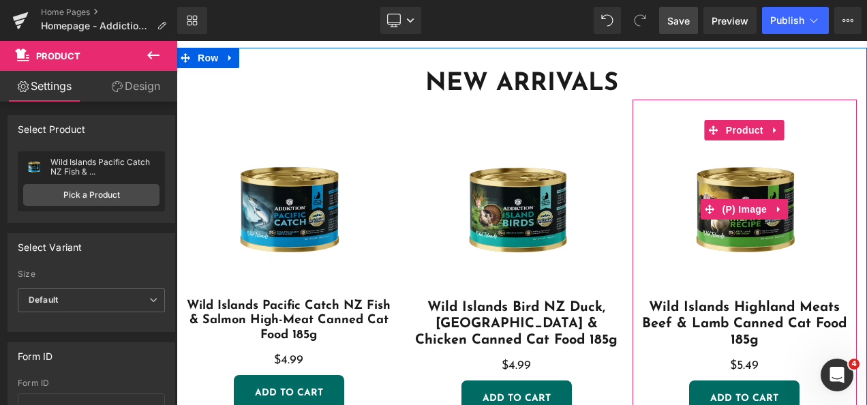
drag, startPoint x: 830, startPoint y: 150, endPoint x: 748, endPoint y: 143, distance: 82.8
click at [830, 150] on img at bounding box center [744, 209] width 179 height 179
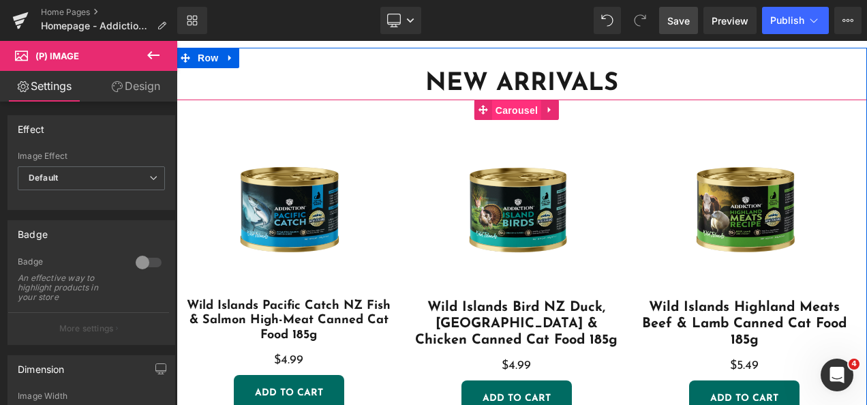
click at [520, 112] on span "Carousel" at bounding box center [516, 110] width 49 height 20
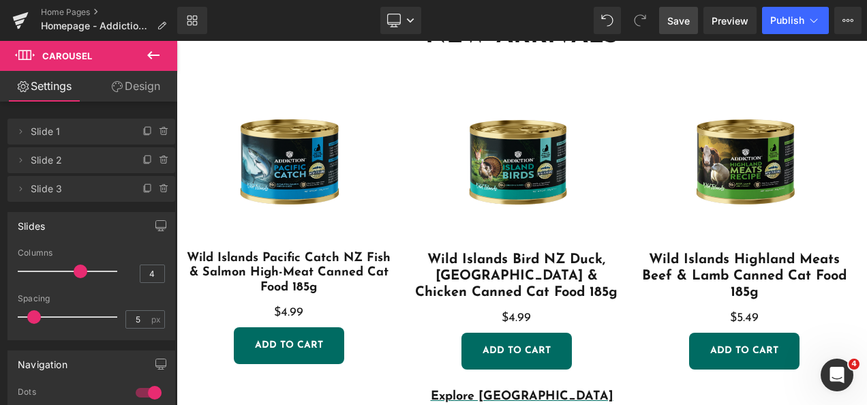
scroll to position [372, 0]
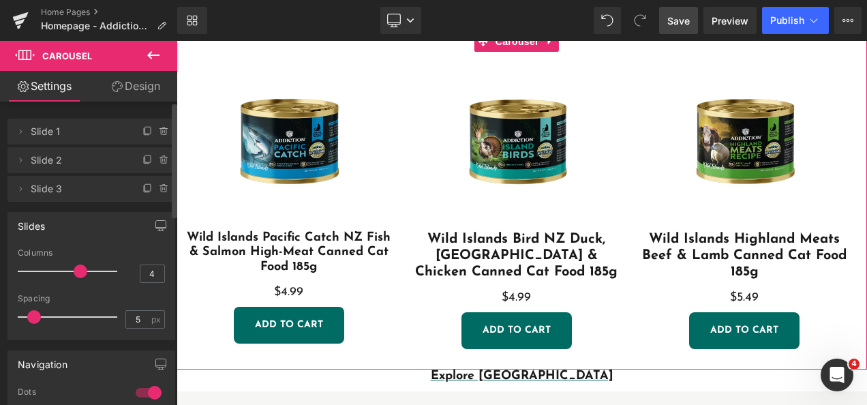
drag, startPoint x: 72, startPoint y: 269, endPoint x: 63, endPoint y: 270, distance: 9.6
click at [74, 270] on span at bounding box center [81, 272] width 14 height 14
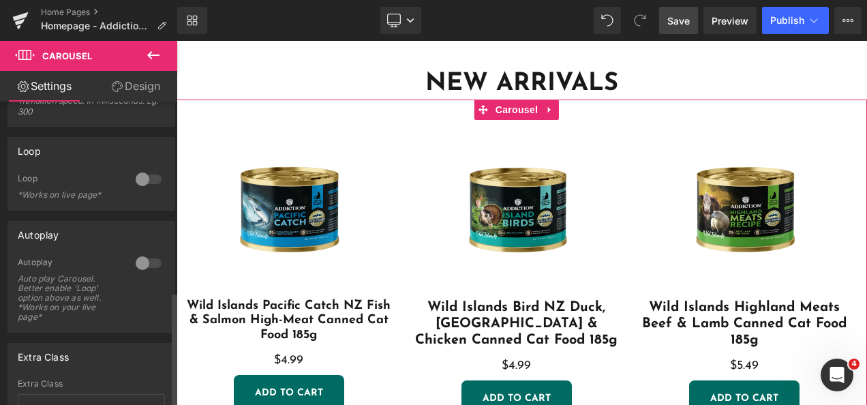
scroll to position [500, 0]
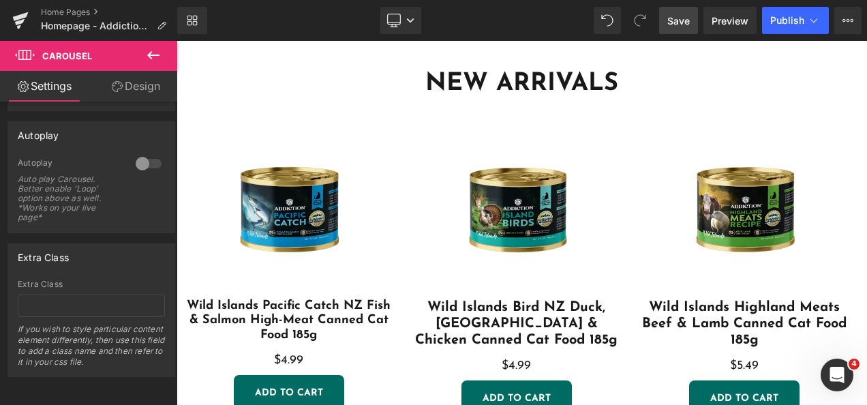
click at [691, 24] on link "Save" at bounding box center [678, 20] width 39 height 27
click at [727, 18] on span "Preview" at bounding box center [730, 21] width 37 height 14
click at [413, 22] on icon at bounding box center [410, 20] width 8 height 8
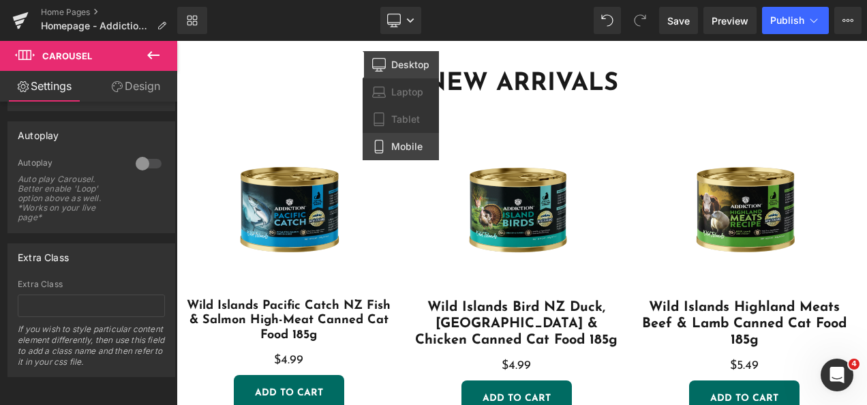
click at [406, 144] on span "Mobile" at bounding box center [406, 146] width 31 height 12
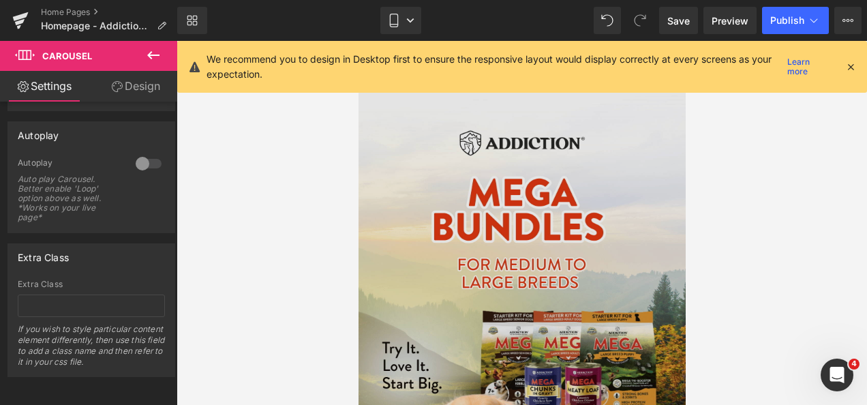
scroll to position [0, 0]
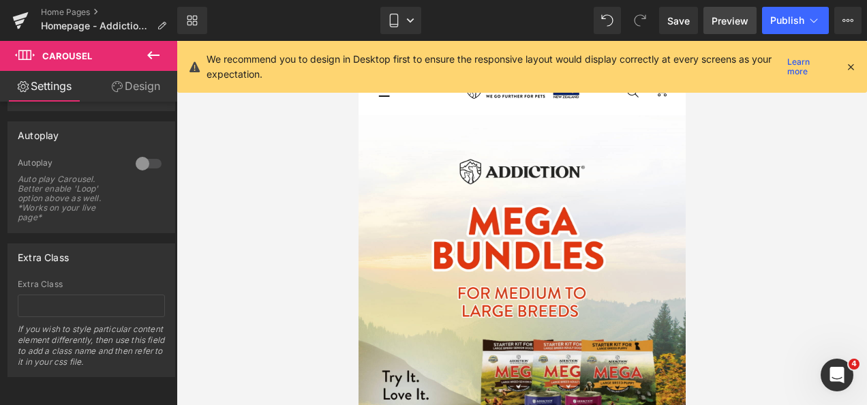
click at [725, 20] on span "Preview" at bounding box center [730, 21] width 37 height 14
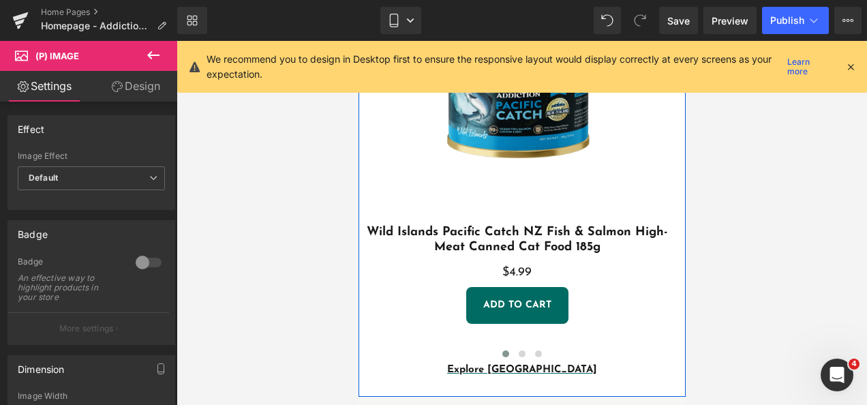
scroll to position [614, 0]
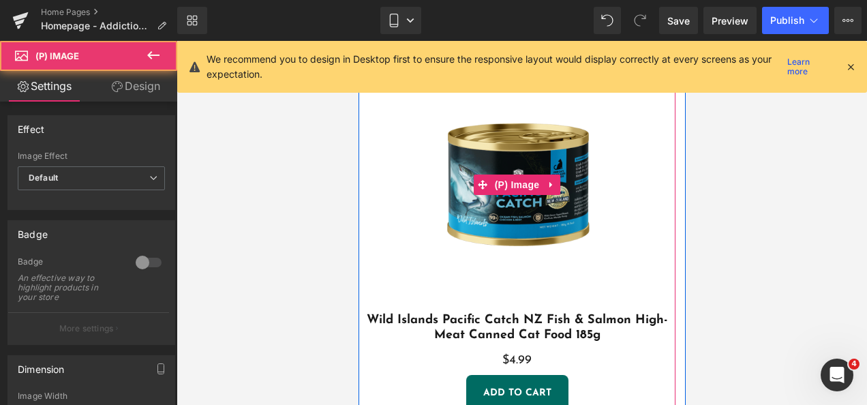
click at [757, 209] on div at bounding box center [522, 223] width 691 height 364
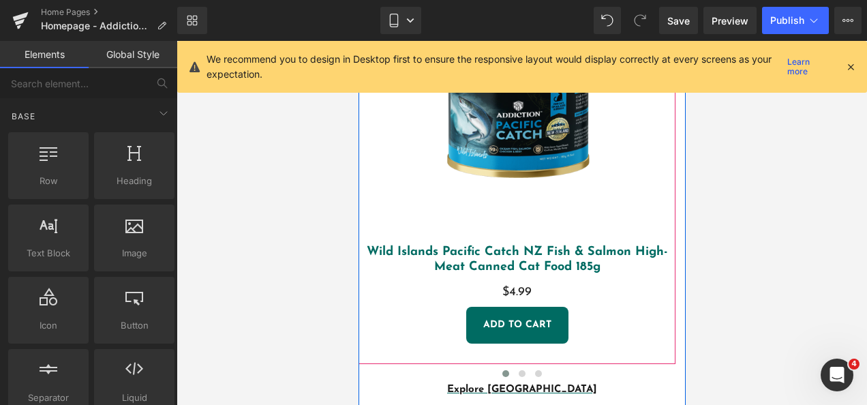
scroll to position [750, 0]
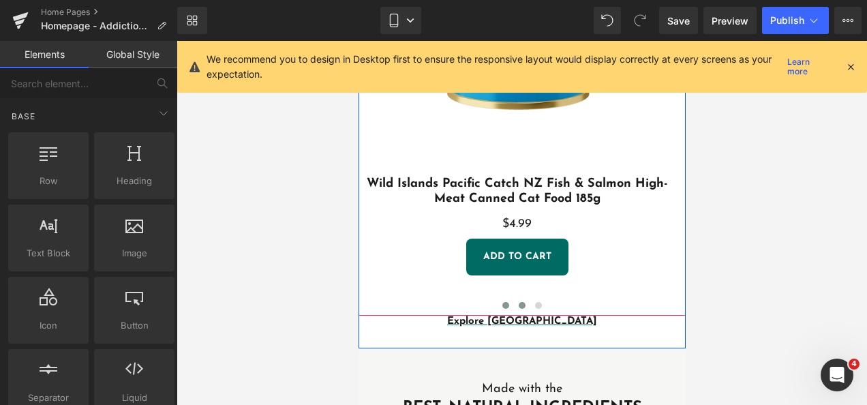
click at [518, 302] on span at bounding box center [521, 305] width 7 height 7
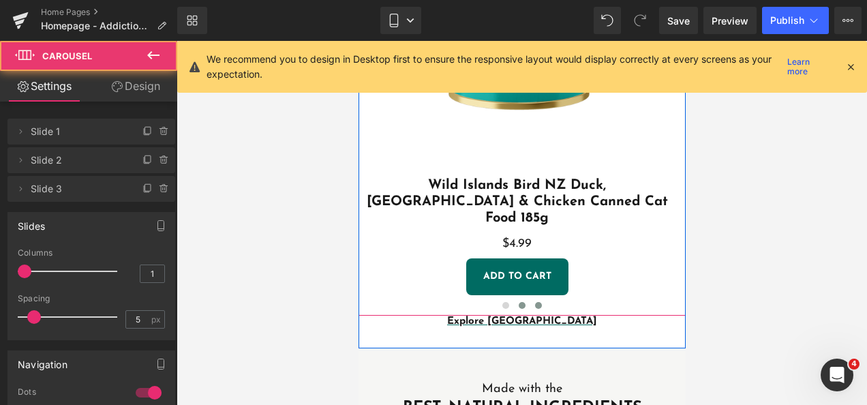
click at [534, 302] on span at bounding box center [537, 305] width 7 height 7
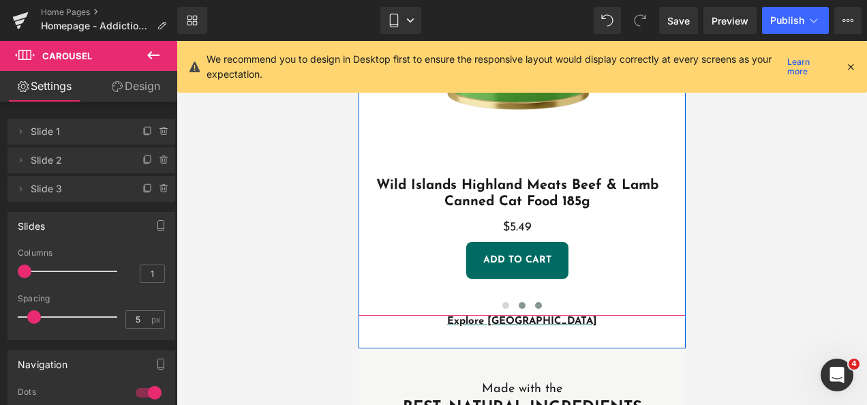
click at [518, 302] on span at bounding box center [521, 305] width 7 height 7
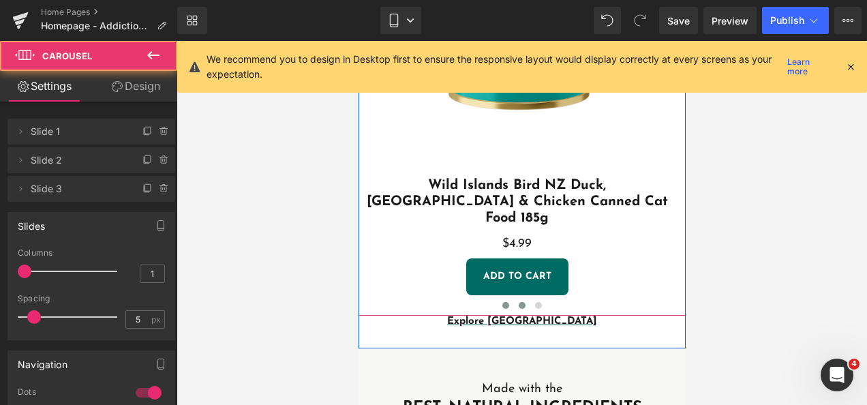
click at [503, 302] on span at bounding box center [505, 305] width 7 height 7
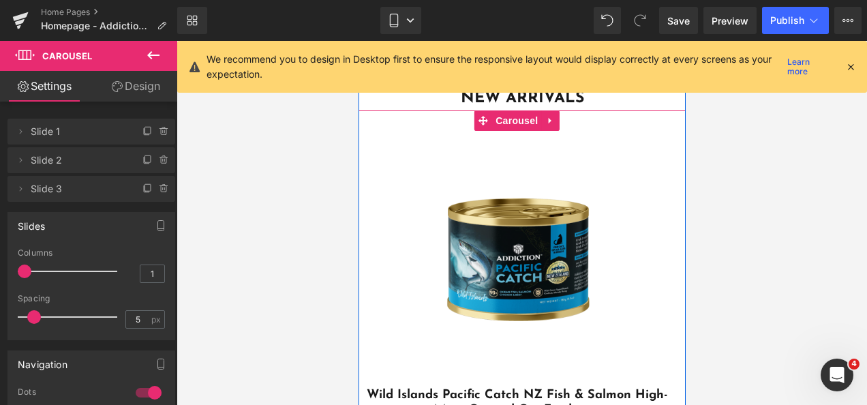
scroll to position [477, 0]
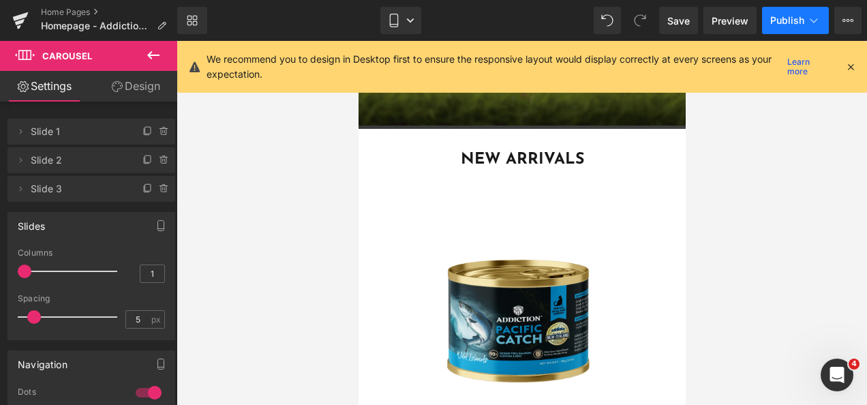
click at [787, 26] on button "Publish" at bounding box center [795, 20] width 67 height 27
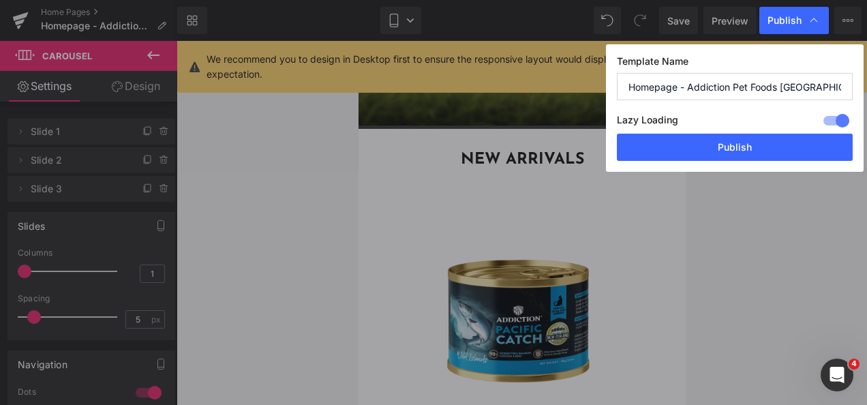
drag, startPoint x: 843, startPoint y: 116, endPoint x: 785, endPoint y: 117, distance: 58.0
click at [785, 117] on div "Lazy Loading Build Upgrade plan to unlock" at bounding box center [735, 122] width 236 height 22
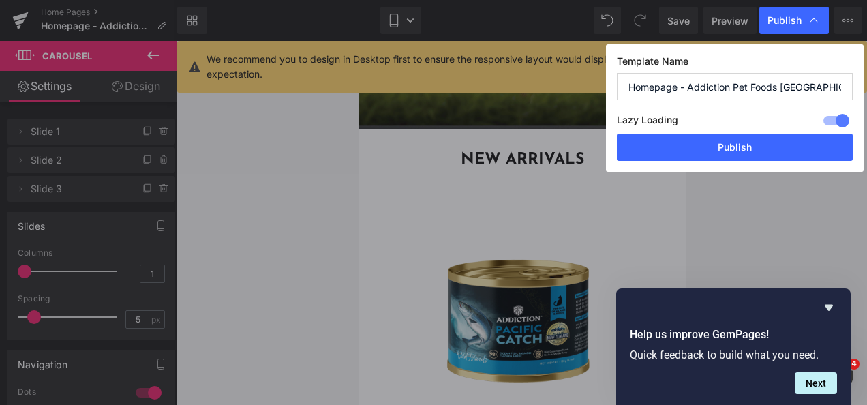
click at [828, 120] on div at bounding box center [836, 121] width 33 height 22
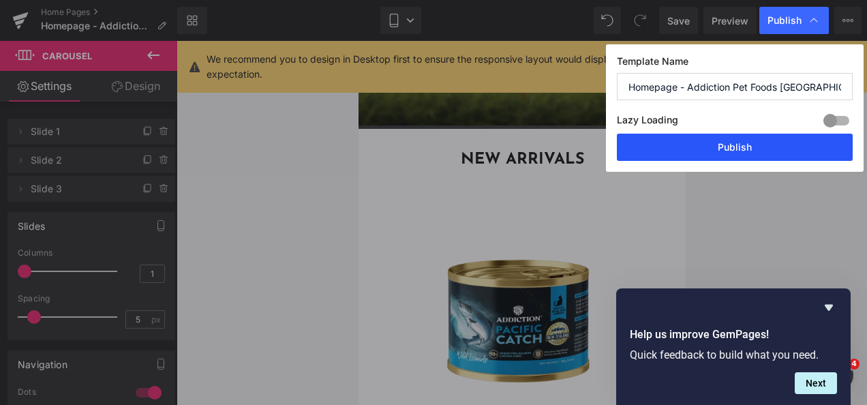
click at [736, 139] on button "Publish" at bounding box center [735, 147] width 236 height 27
